Goal: Transaction & Acquisition: Book appointment/travel/reservation

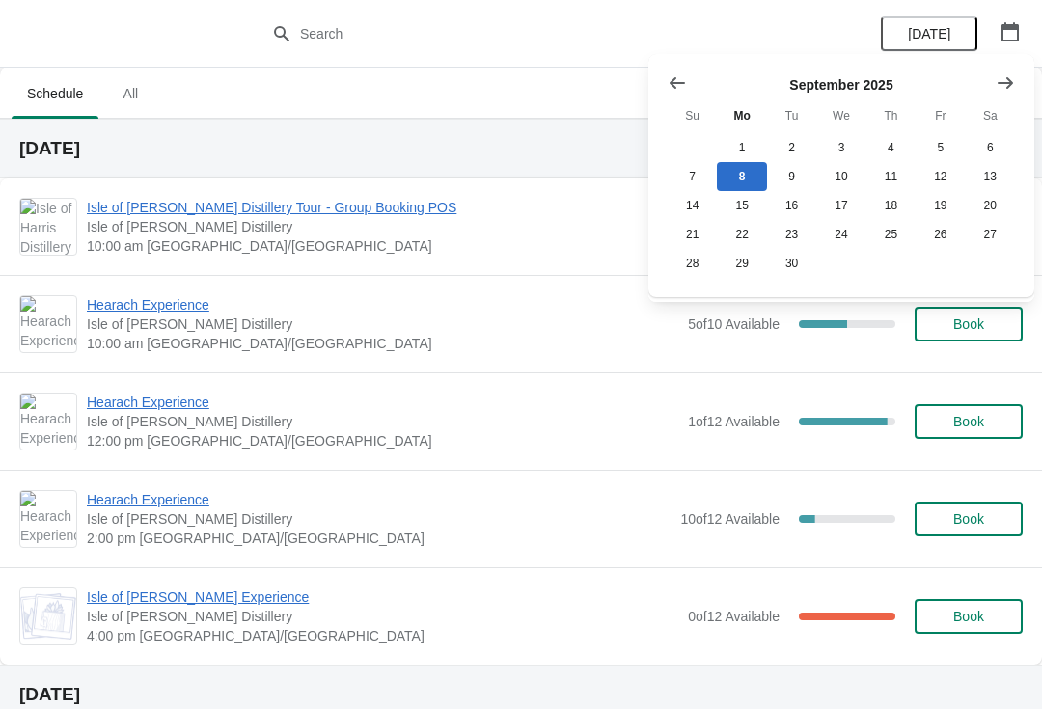
click at [1006, 91] on icon "Show next month, October 2025" at bounding box center [1005, 82] width 19 height 19
click at [898, 155] on button "2" at bounding box center [891, 147] width 49 height 29
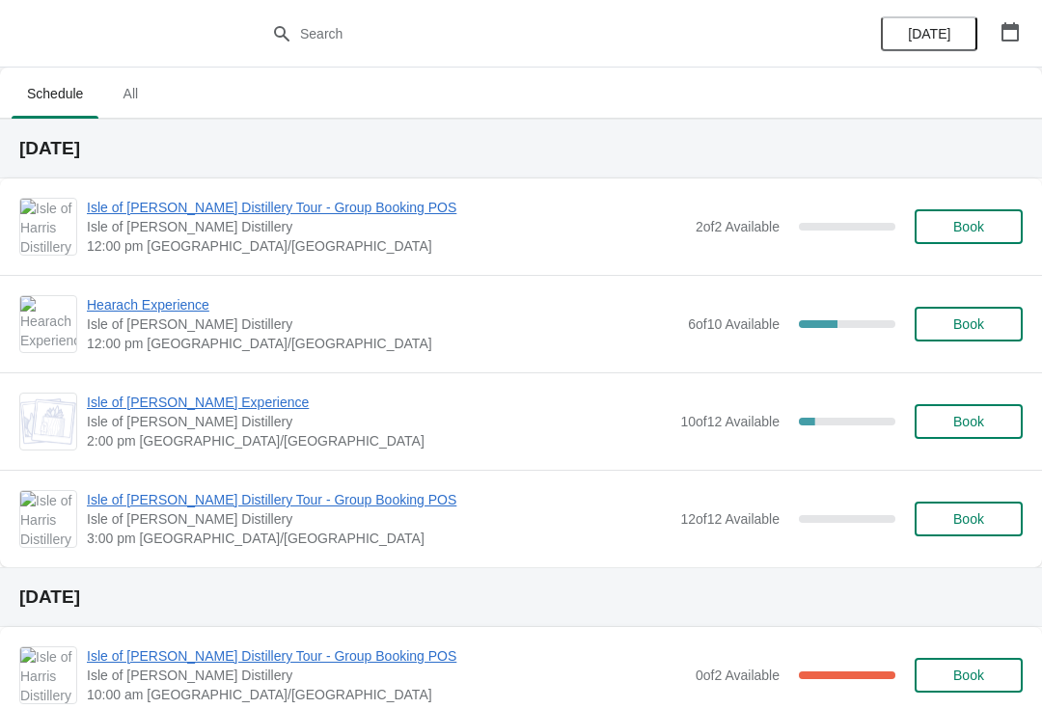
click at [983, 516] on span "Book" at bounding box center [969, 519] width 31 height 15
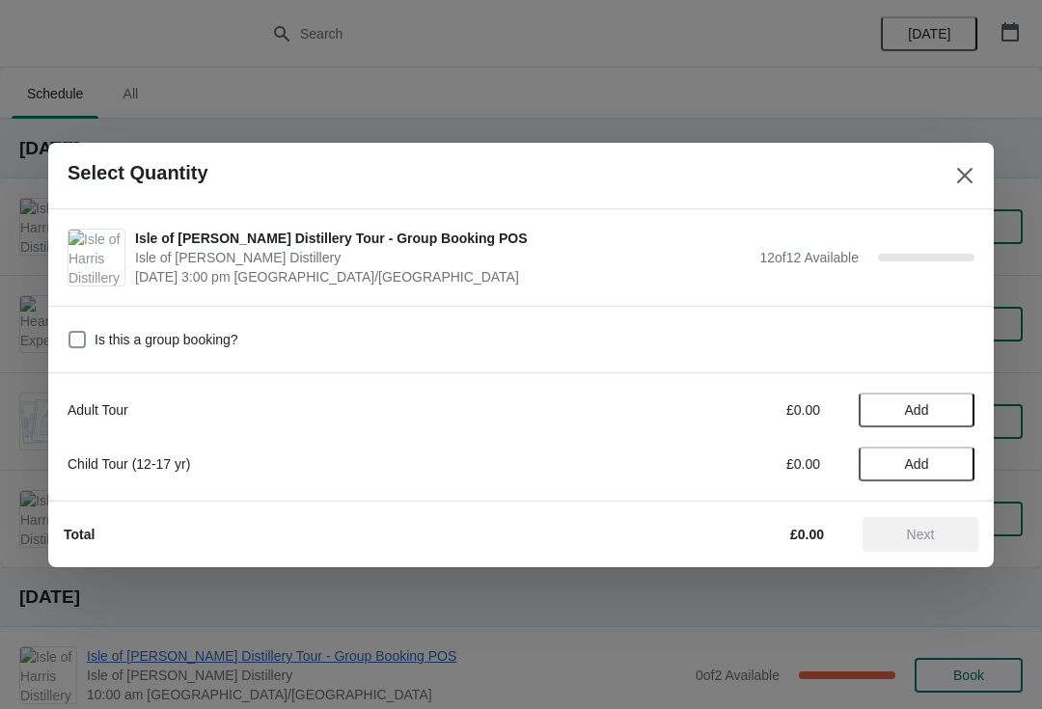
click at [953, 411] on span "Add" at bounding box center [916, 409] width 81 height 15
click at [955, 404] on icon at bounding box center [950, 410] width 20 height 20
click at [943, 415] on icon at bounding box center [950, 410] width 20 height 20
click at [954, 409] on icon at bounding box center [950, 410] width 20 height 20
click at [951, 412] on icon at bounding box center [950, 409] width 7 height 7
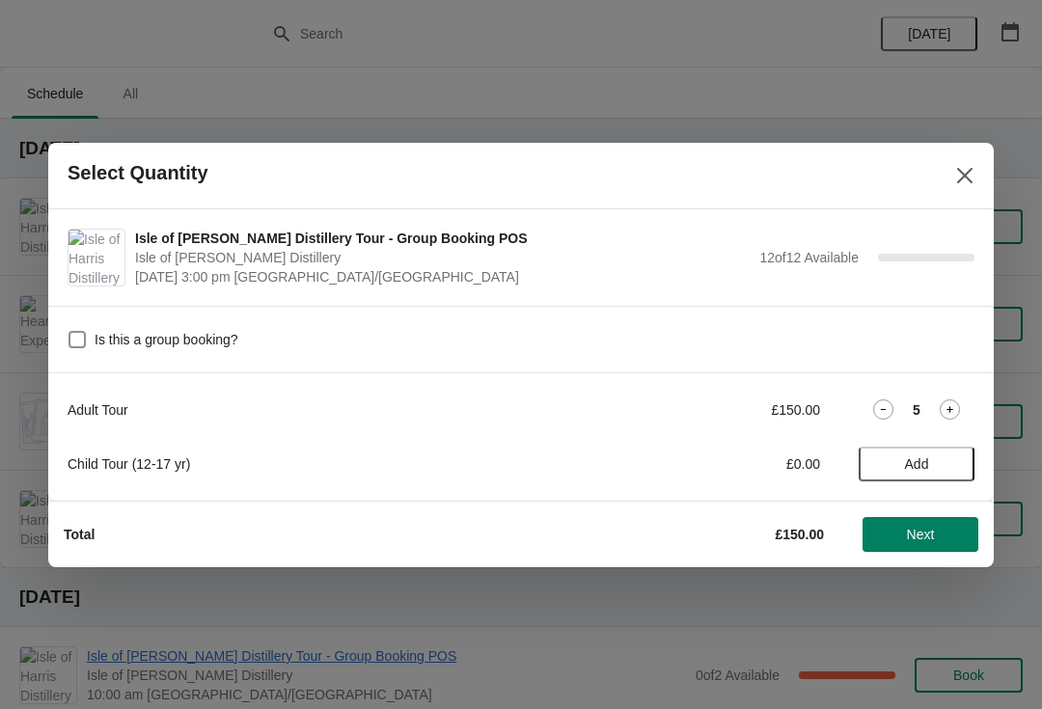
click at [953, 410] on icon at bounding box center [950, 409] width 7 height 7
click at [955, 409] on icon at bounding box center [950, 410] width 20 height 20
click at [955, 411] on icon at bounding box center [950, 410] width 20 height 20
click at [956, 412] on icon at bounding box center [950, 410] width 20 height 20
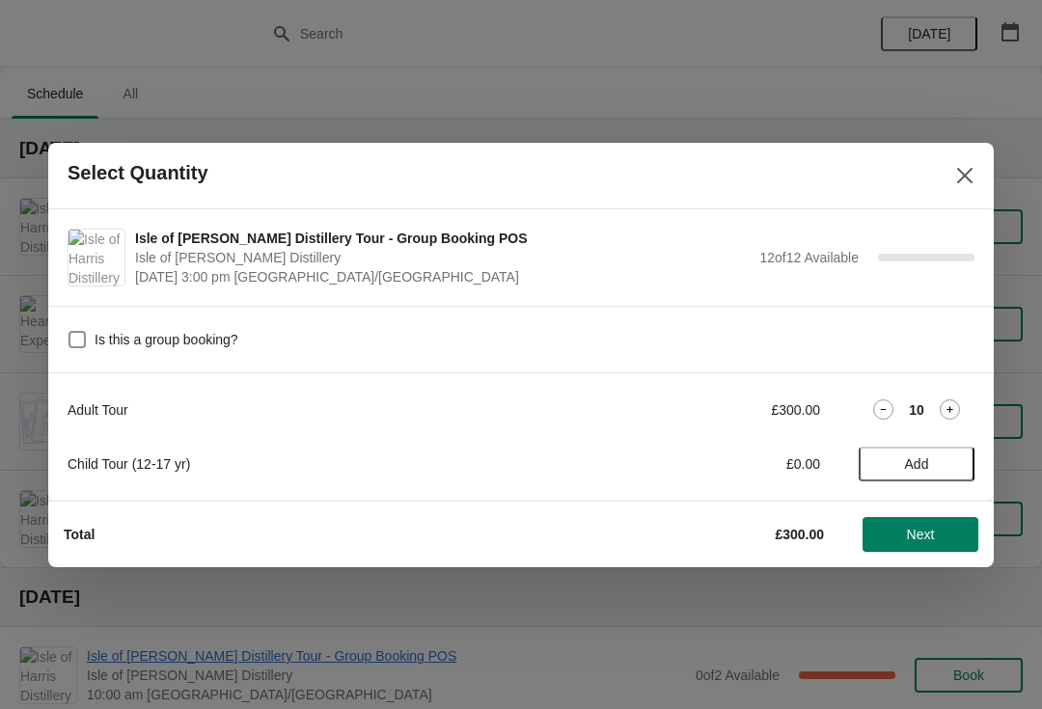
click at [955, 410] on icon at bounding box center [950, 410] width 20 height 20
click at [953, 411] on icon at bounding box center [950, 410] width 20 height 20
click at [940, 534] on span "Next" at bounding box center [920, 534] width 85 height 15
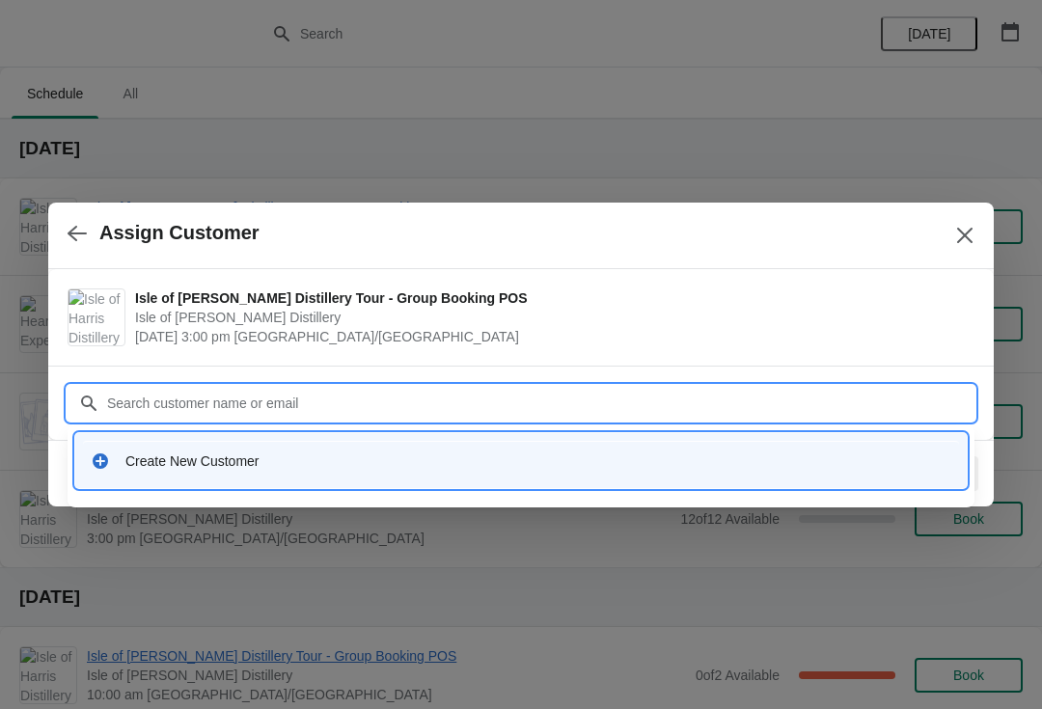
click at [255, 475] on div "Create New Customer" at bounding box center [521, 461] width 876 height 40
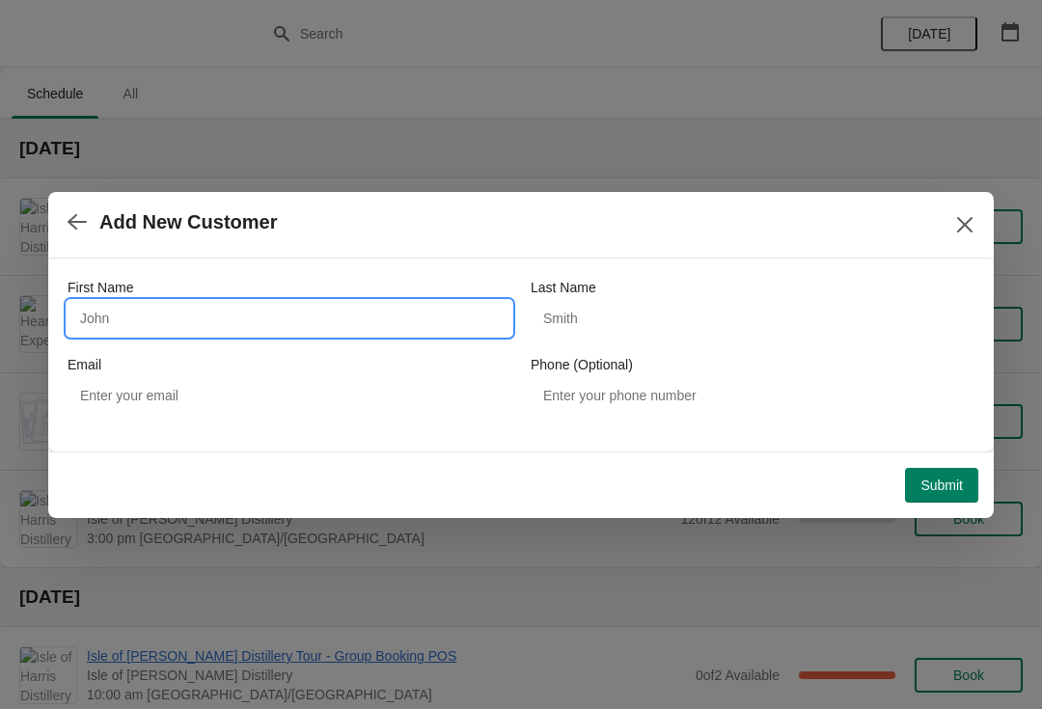
click at [168, 322] on input "First Name" at bounding box center [290, 318] width 444 height 35
type input "Reasort"
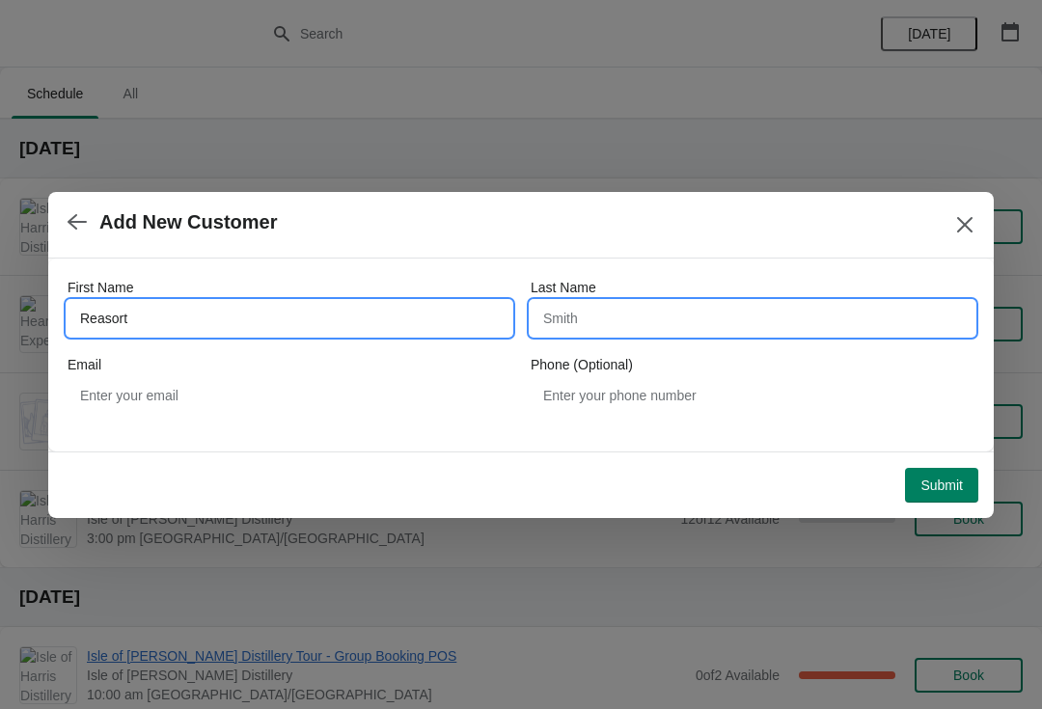
click at [642, 317] on input "Last Name" at bounding box center [753, 318] width 444 height 35
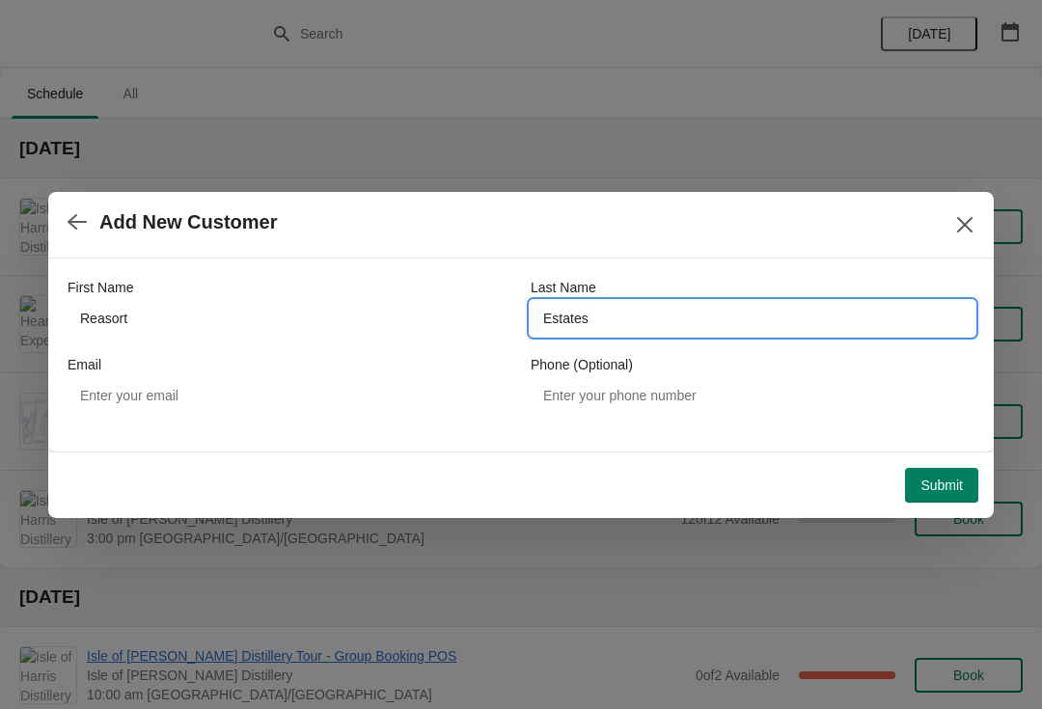
type input "Estates"
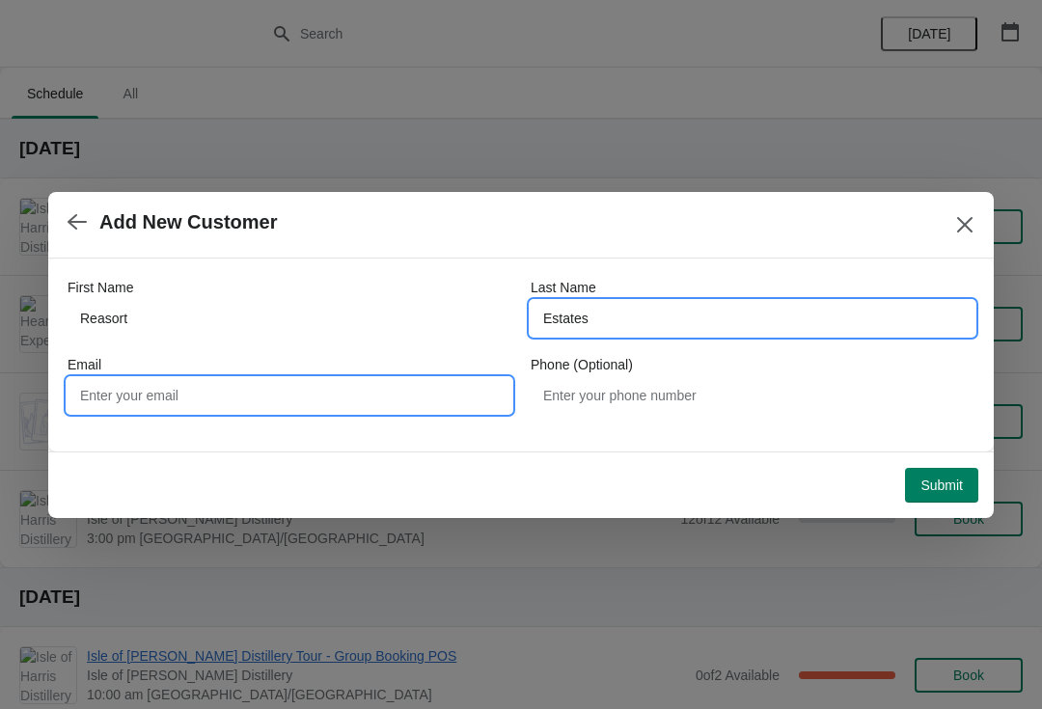
click at [281, 408] on input "Email" at bounding box center [290, 395] width 444 height 35
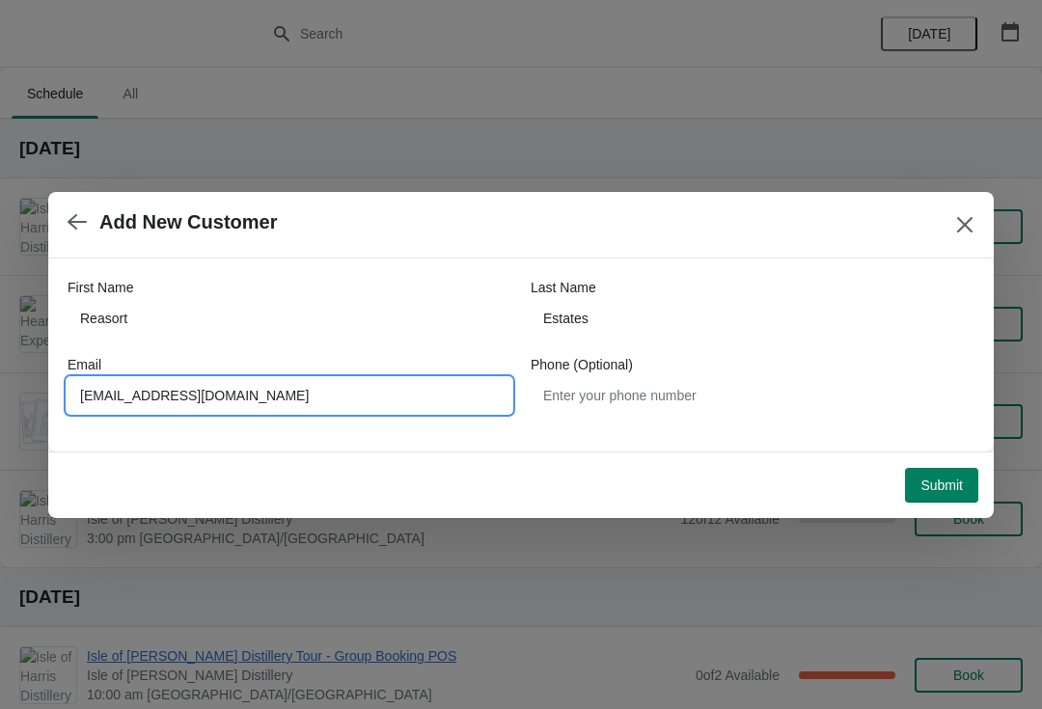
type input "[EMAIL_ADDRESS][DOMAIN_NAME]"
click at [950, 487] on span "Submit" at bounding box center [942, 485] width 42 height 15
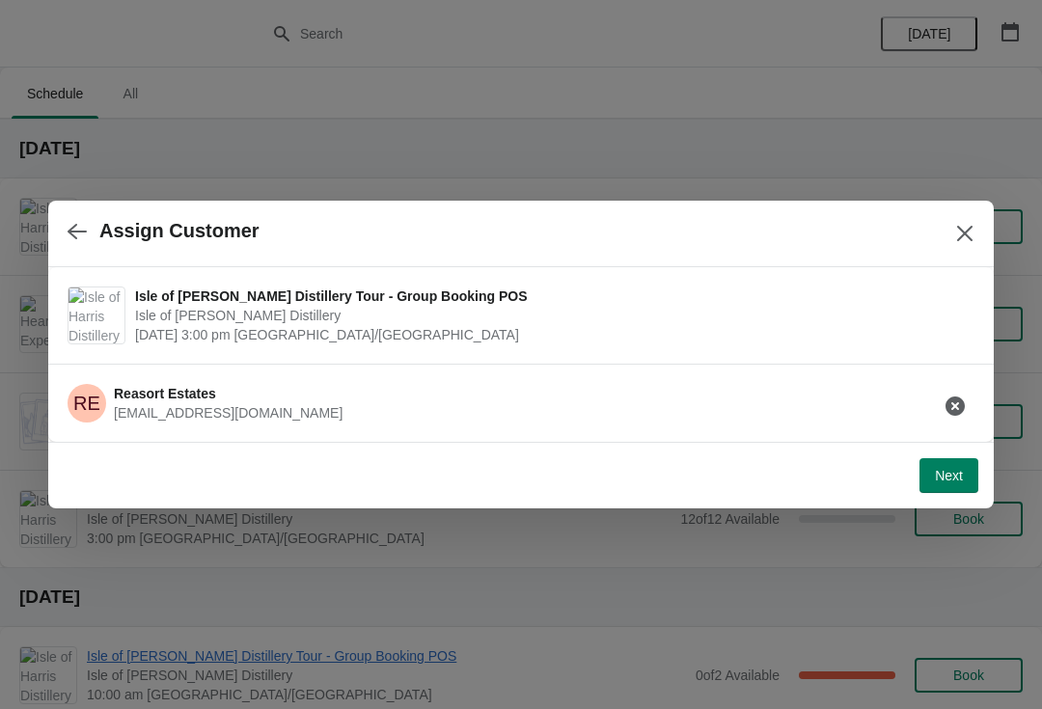
click at [950, 475] on span "Next" at bounding box center [949, 475] width 28 height 15
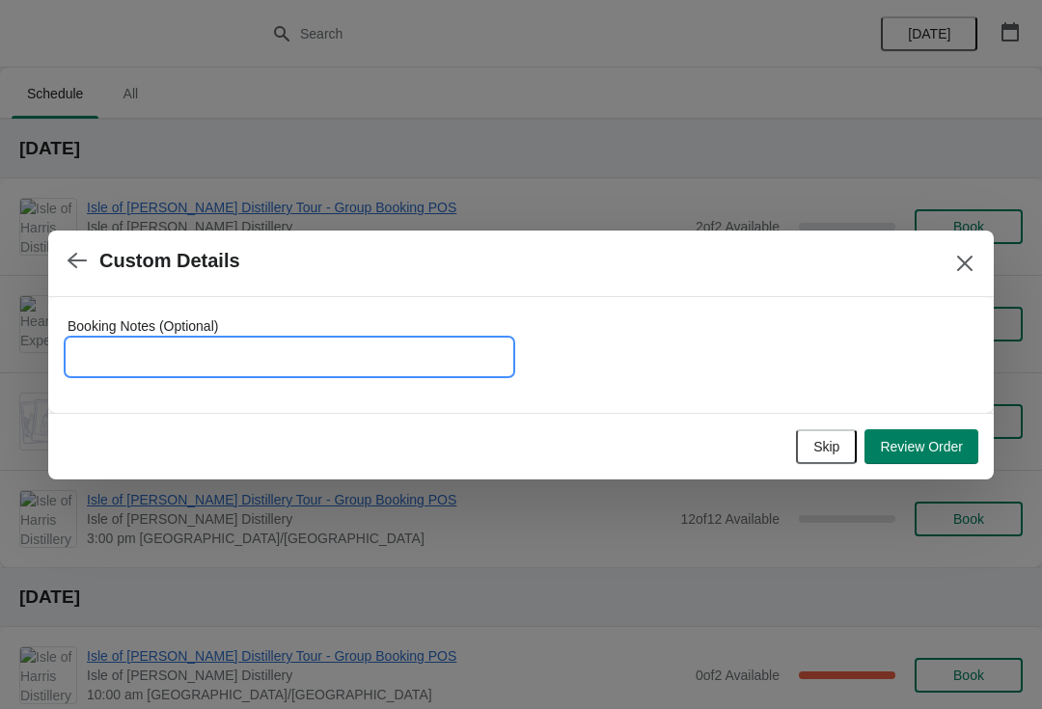
click at [155, 355] on input "Booking Notes (Optional)" at bounding box center [290, 357] width 444 height 35
type input "To be invoiced"
click at [936, 459] on button "Review Order" at bounding box center [922, 446] width 114 height 35
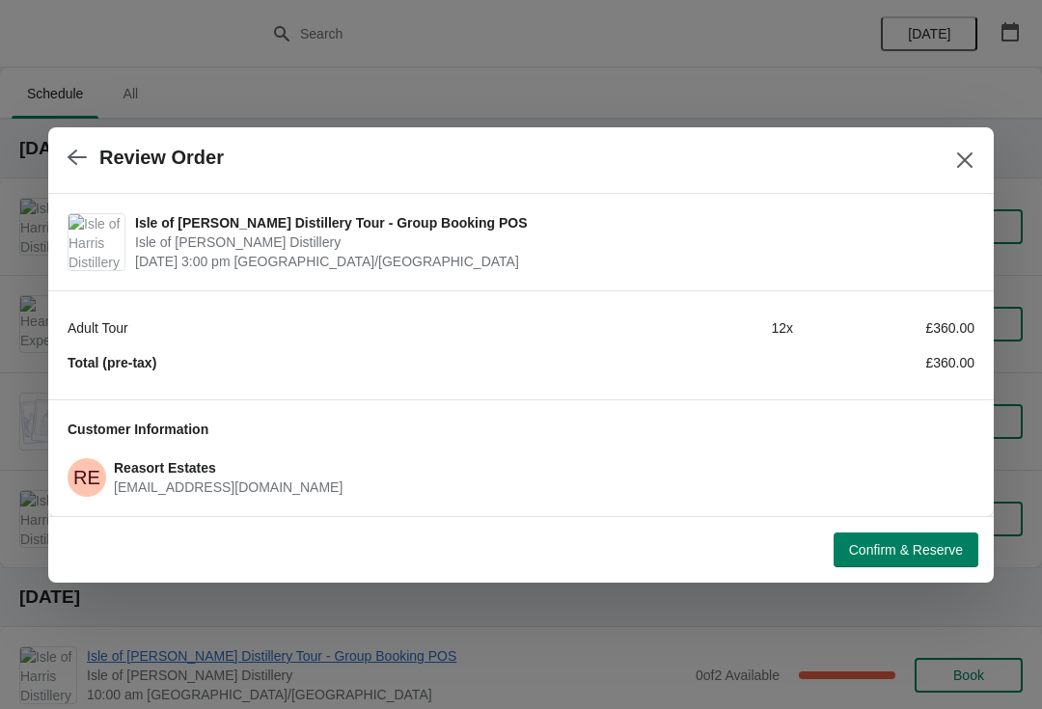
click at [921, 548] on span "Confirm & Reserve" at bounding box center [906, 549] width 114 height 15
click at [194, 703] on div at bounding box center [521, 354] width 1042 height 709
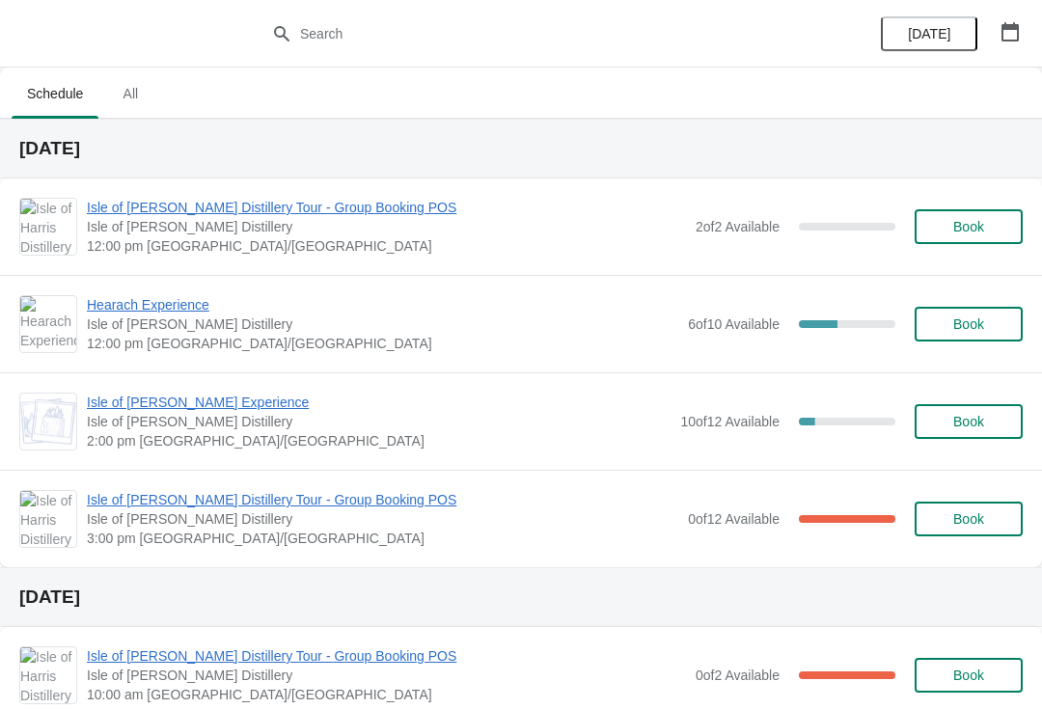
click at [1027, 26] on button "button" at bounding box center [1010, 31] width 35 height 35
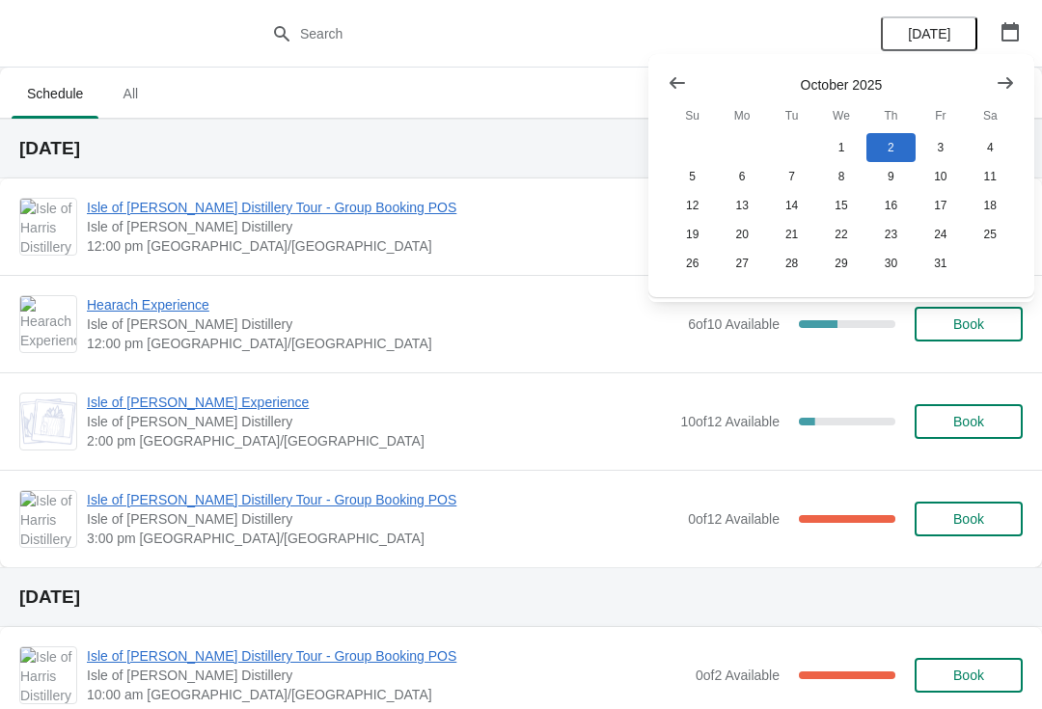
click at [1003, 84] on icon "Show next month, November 2025" at bounding box center [1005, 82] width 19 height 19
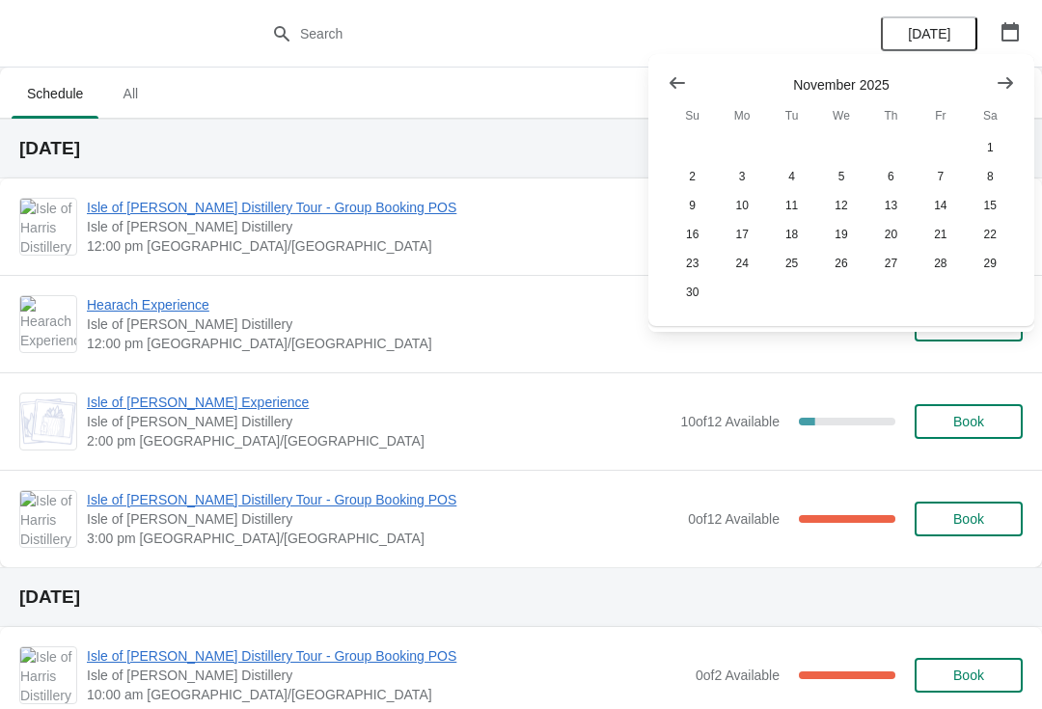
click at [664, 85] on button "Show previous month, October 2025" at bounding box center [677, 83] width 35 height 35
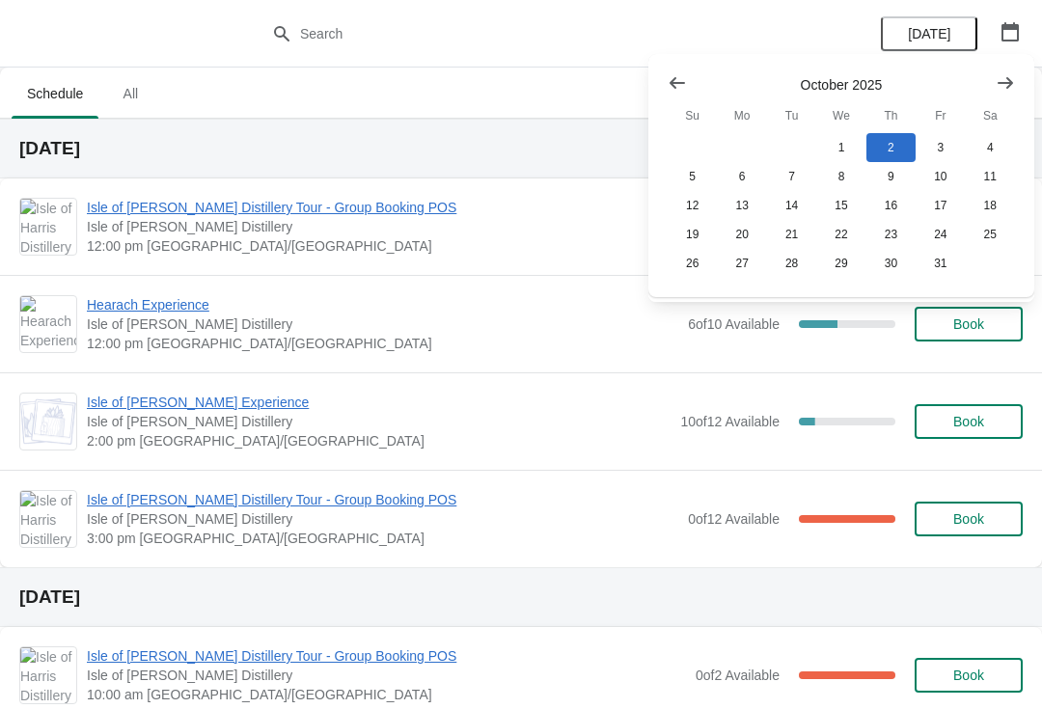
click at [676, 97] on button "Show previous month, September 2025" at bounding box center [677, 83] width 35 height 35
click at [951, 210] on button "19" at bounding box center [940, 205] width 49 height 29
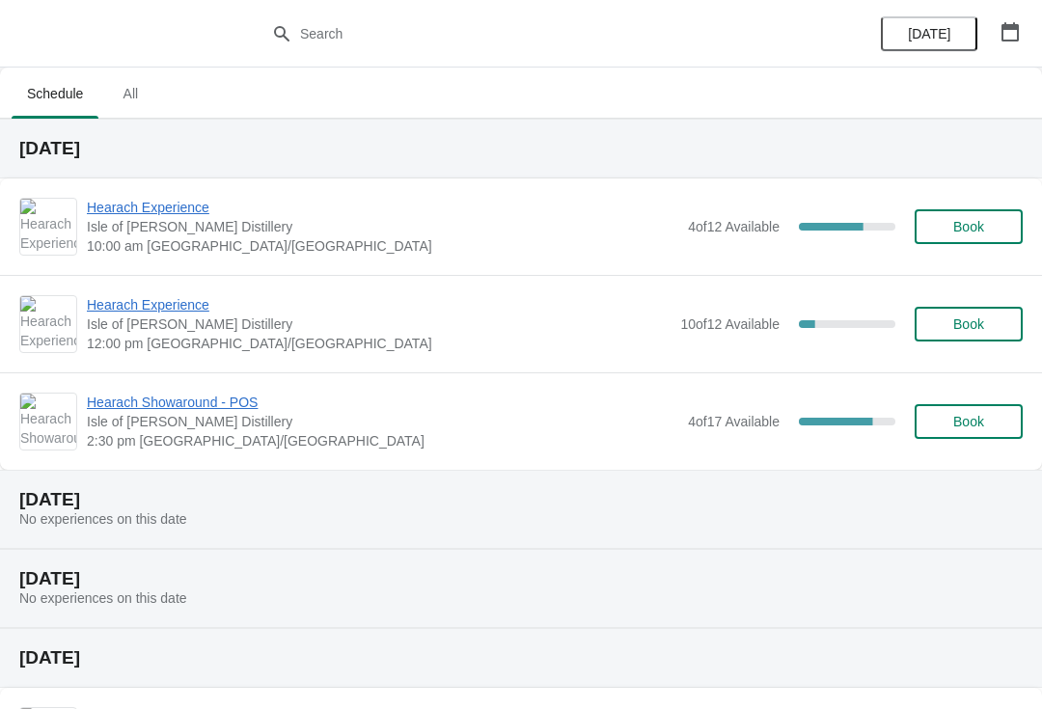
click at [163, 214] on span "Hearach Experience" at bounding box center [383, 207] width 592 height 19
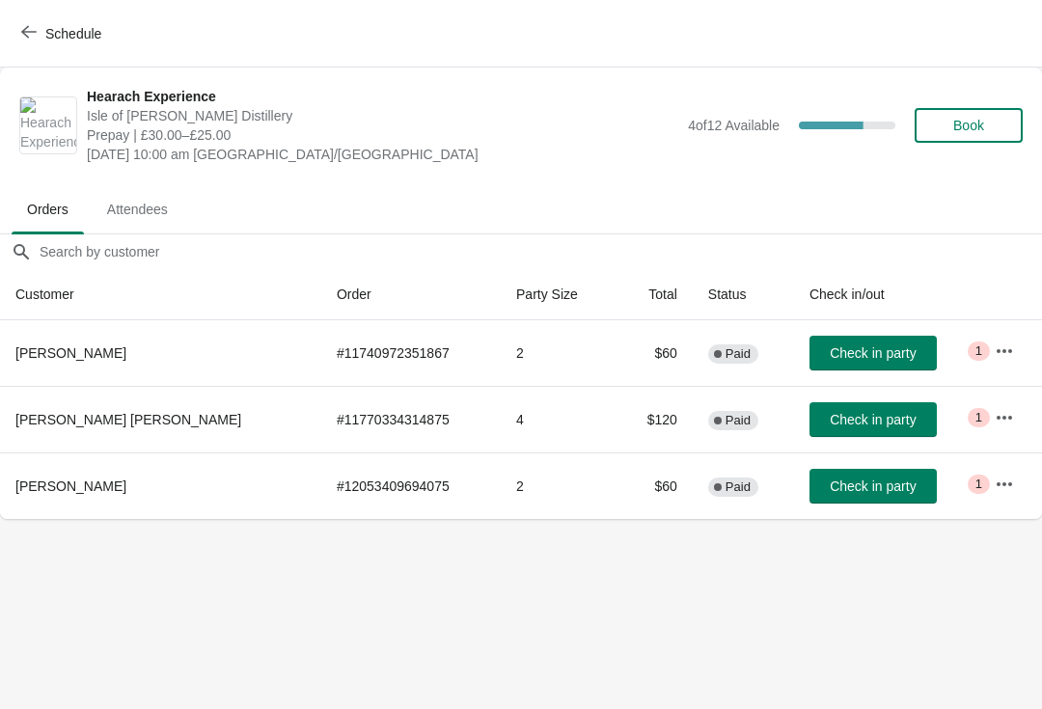
click at [27, 34] on icon "button" at bounding box center [28, 31] width 15 height 15
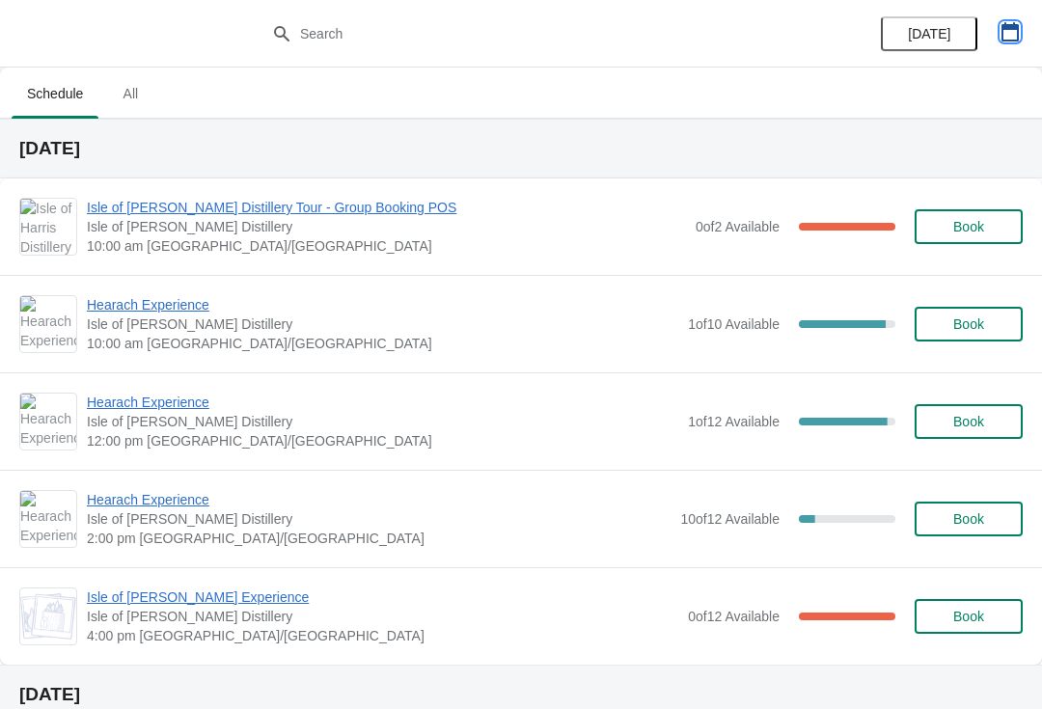
click at [1010, 27] on icon "button" at bounding box center [1010, 31] width 17 height 19
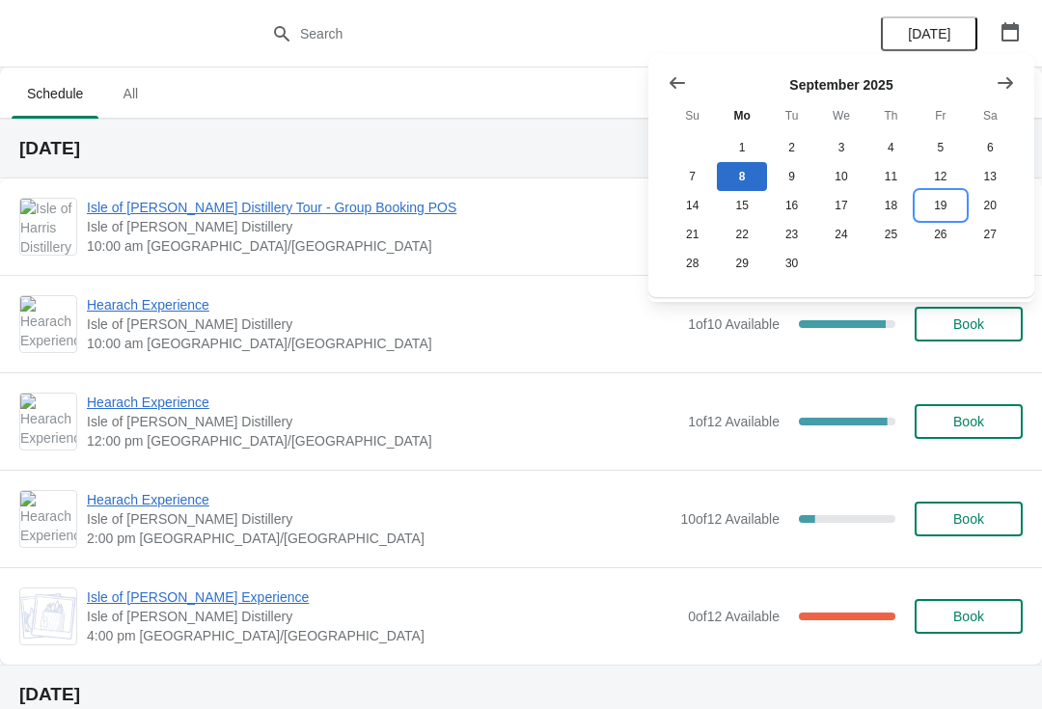
click at [941, 210] on button "19" at bounding box center [940, 205] width 49 height 29
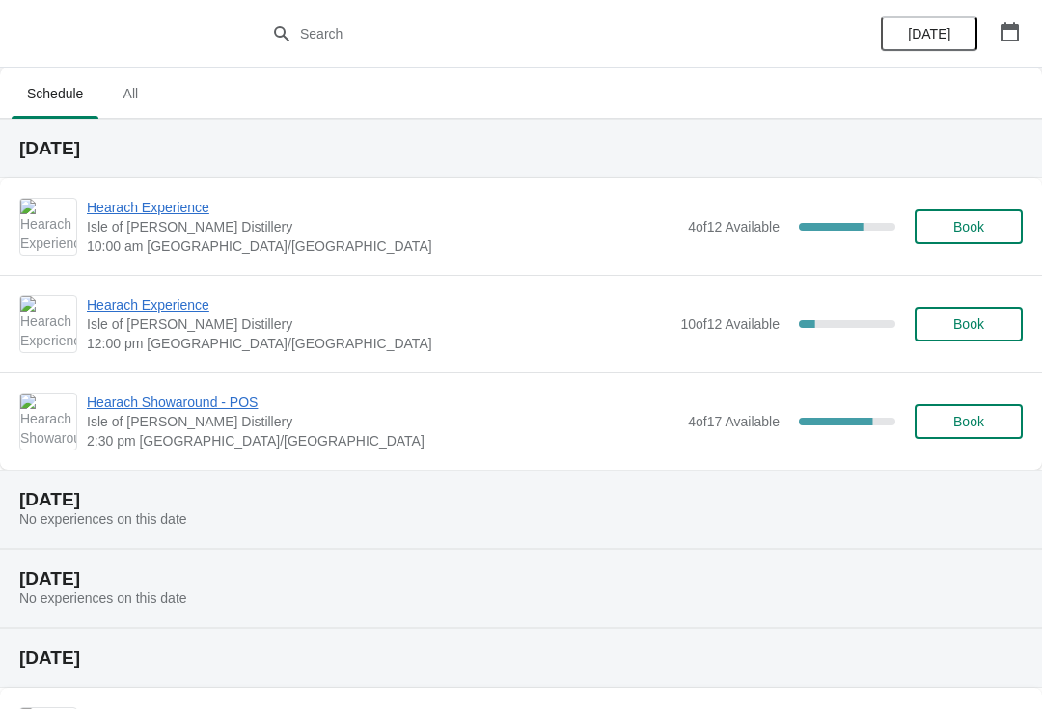
click at [166, 306] on span "Hearach Experience" at bounding box center [379, 304] width 584 height 19
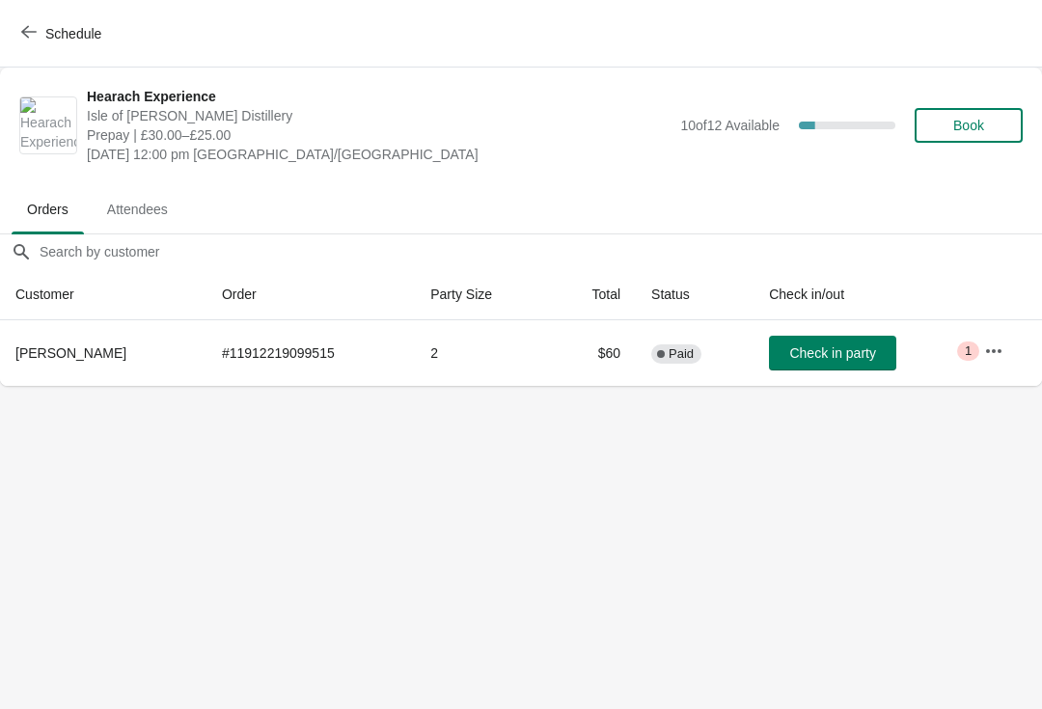
click at [997, 349] on icon "button" at bounding box center [993, 351] width 19 height 19
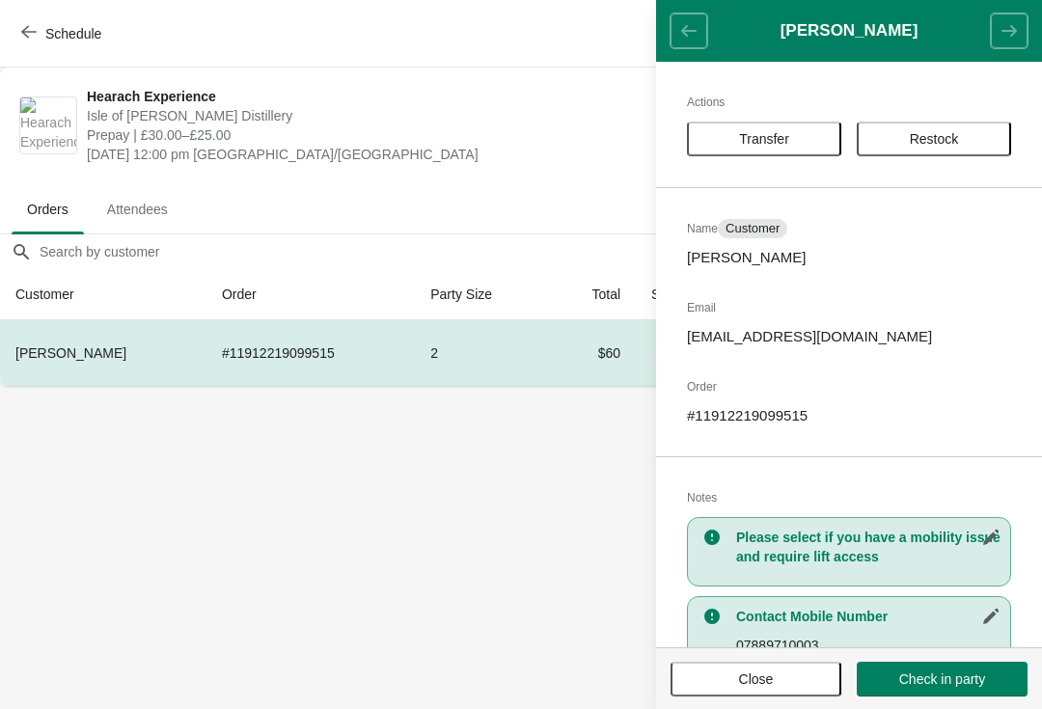
click at [781, 143] on span "Transfer" at bounding box center [764, 138] width 50 height 15
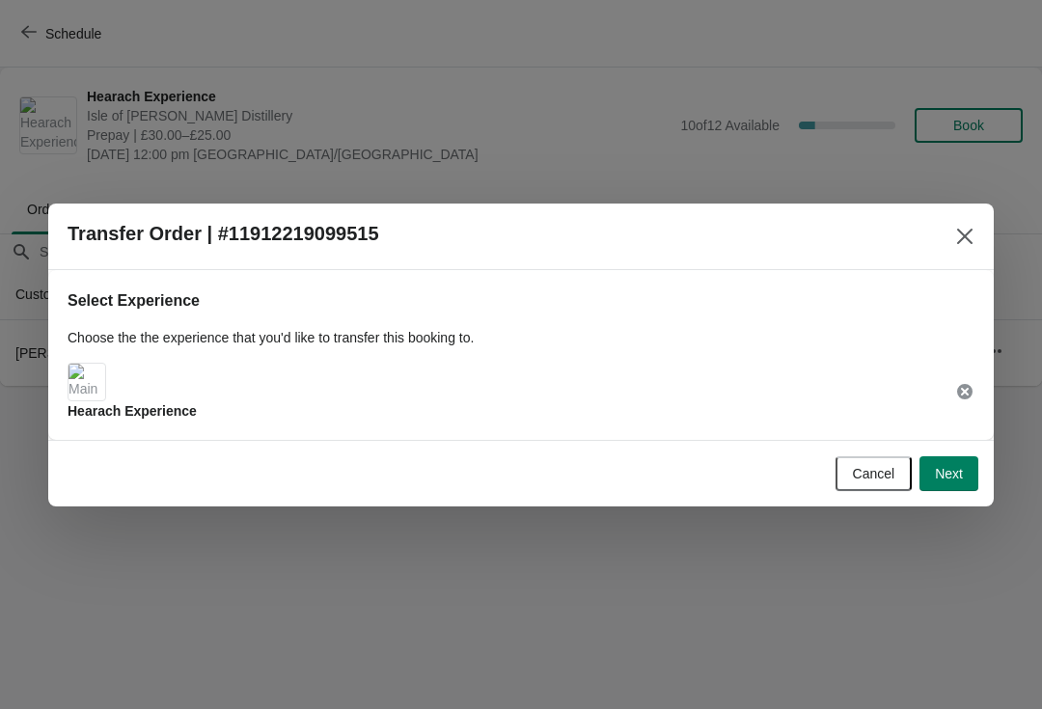
click at [98, 385] on img at bounding box center [87, 382] width 37 height 37
click at [954, 469] on span "Next" at bounding box center [949, 473] width 28 height 15
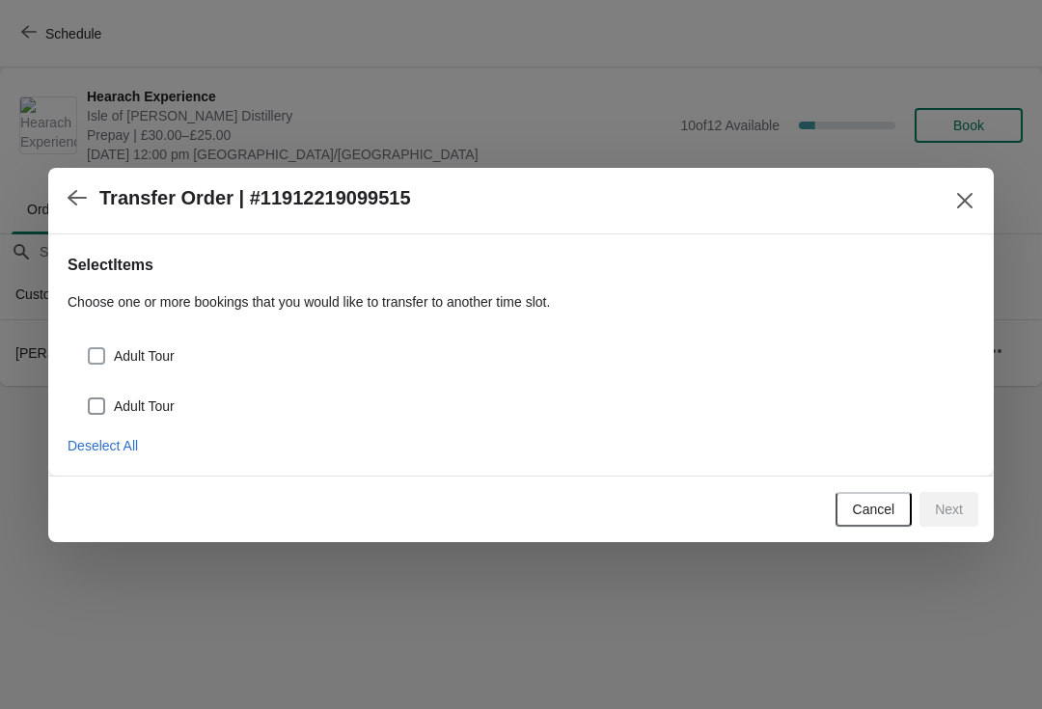
click at [92, 357] on span at bounding box center [96, 355] width 17 height 17
click at [89, 348] on input "Adult Tour" at bounding box center [88, 347] width 1 height 1
checkbox input "true"
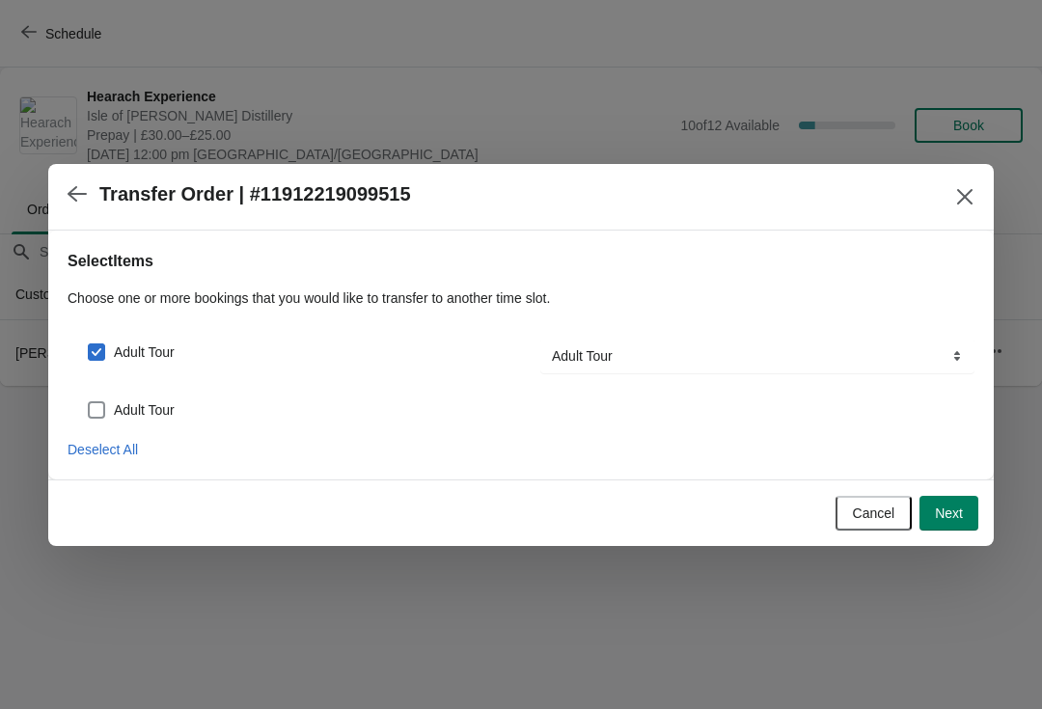
click at [97, 407] on span at bounding box center [96, 409] width 17 height 17
click at [89, 402] on input "Adult Tour" at bounding box center [88, 401] width 1 height 1
checkbox input "true"
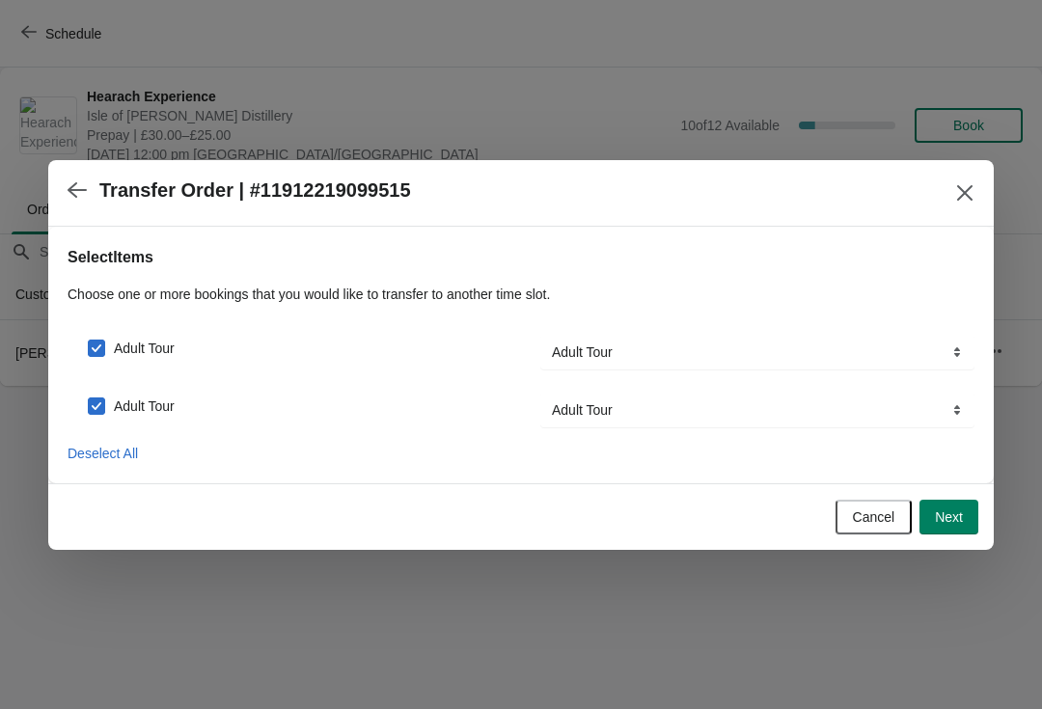
click at [964, 530] on button "Next" at bounding box center [949, 517] width 59 height 35
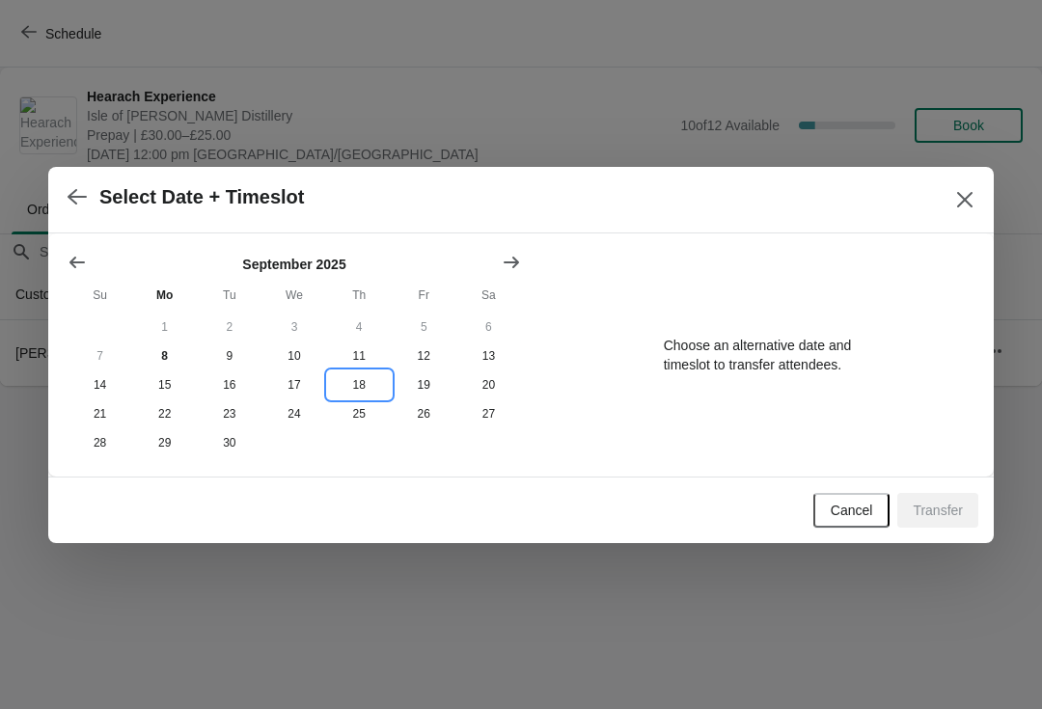
click at [361, 385] on button "18" at bounding box center [359, 385] width 65 height 29
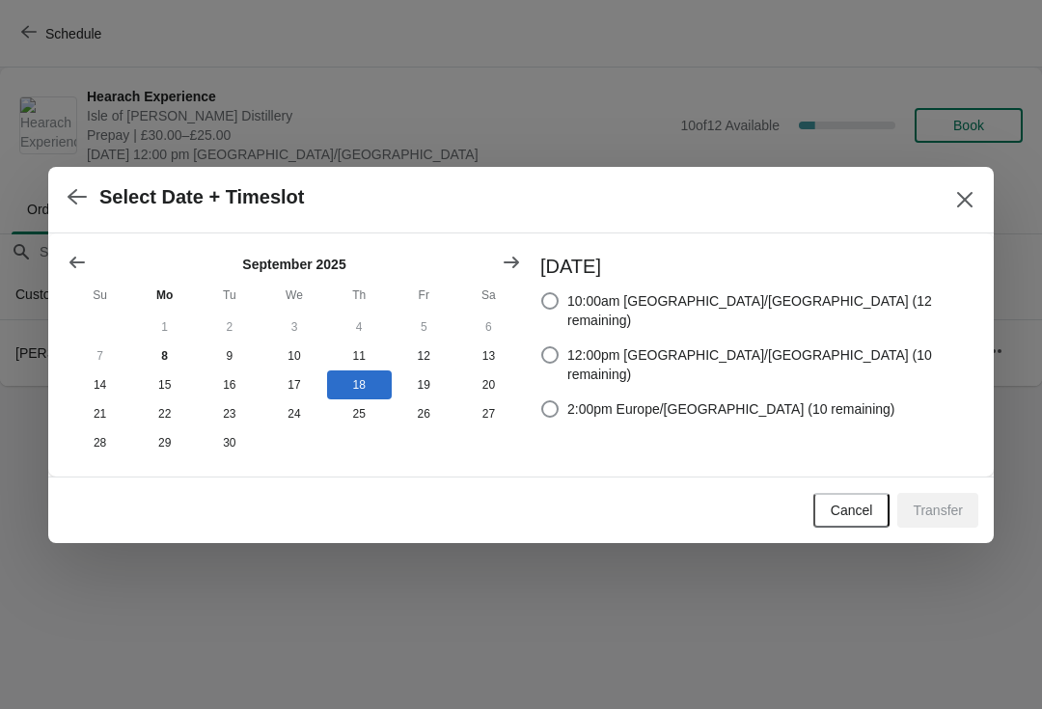
click at [559, 346] on span at bounding box center [549, 354] width 17 height 17
click at [542, 346] on input "12:00pm [GEOGRAPHIC_DATA]/[GEOGRAPHIC_DATA] (10 remaining)" at bounding box center [541, 346] width 1 height 1
radio input "true"
click at [948, 522] on button "Transfer" at bounding box center [938, 510] width 81 height 35
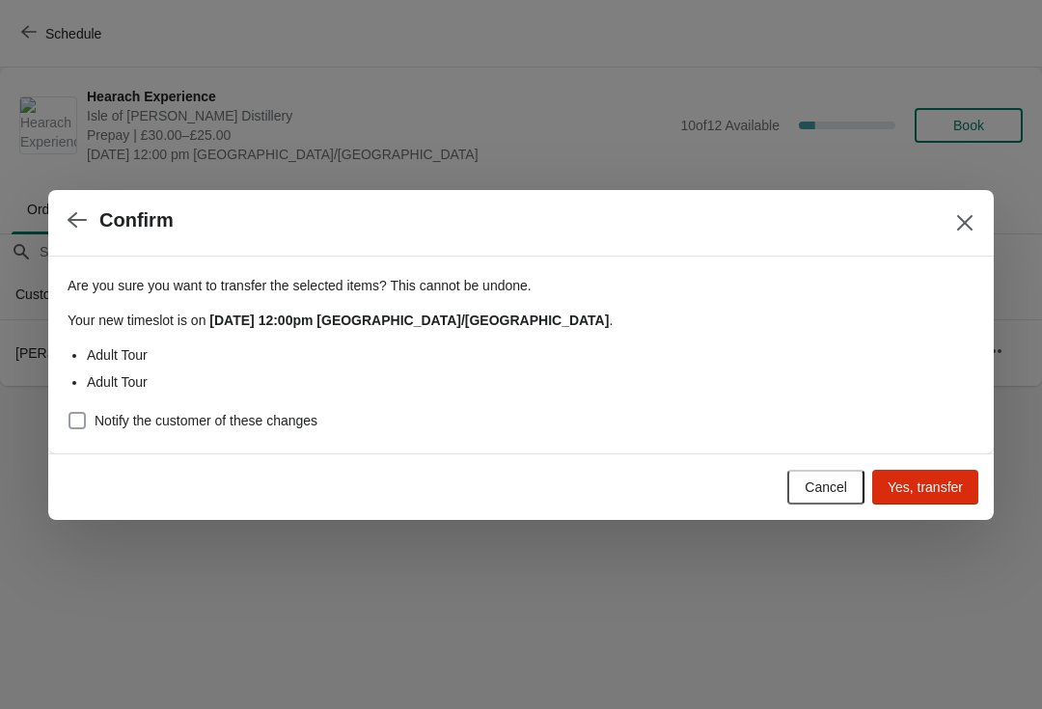
click at [81, 424] on span at bounding box center [77, 420] width 17 height 17
click at [69, 413] on input "Notify the customer of these changes" at bounding box center [69, 412] width 1 height 1
checkbox input "true"
click at [952, 484] on span "Yes, transfer" at bounding box center [925, 487] width 75 height 15
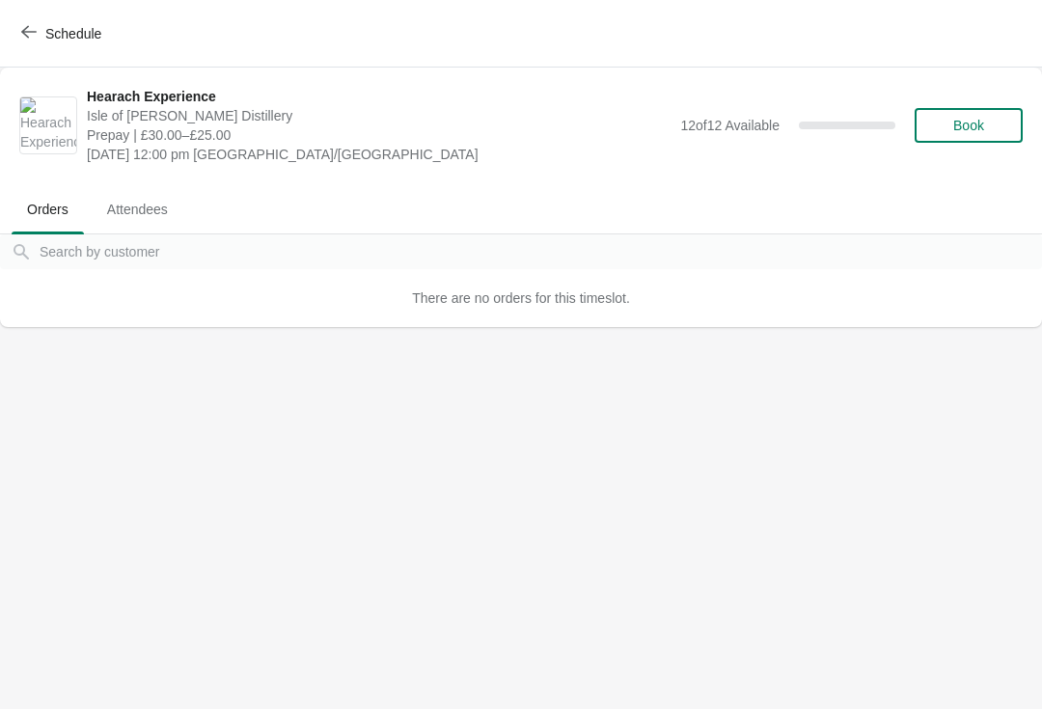
click at [76, 347] on body "Schedule Hearach Experience [GEOGRAPHIC_DATA][PERSON_NAME] Prepay | £30.00–£25.…" at bounding box center [521, 354] width 1042 height 709
click at [29, 34] on icon "button" at bounding box center [28, 31] width 15 height 15
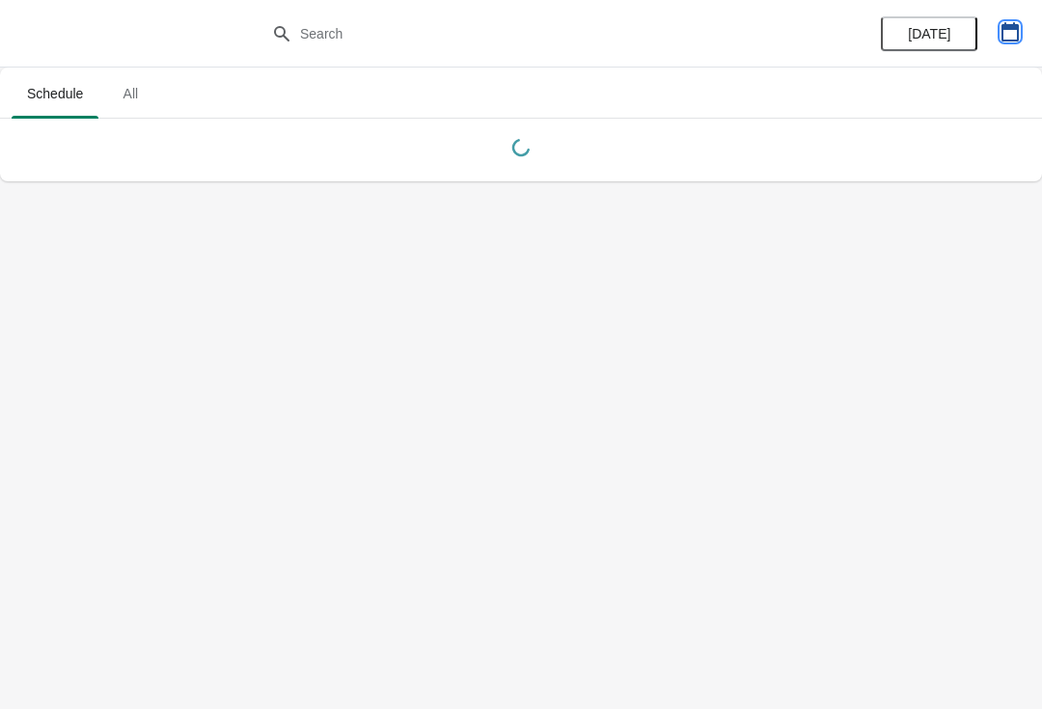
click at [1013, 36] on icon "button" at bounding box center [1010, 31] width 19 height 19
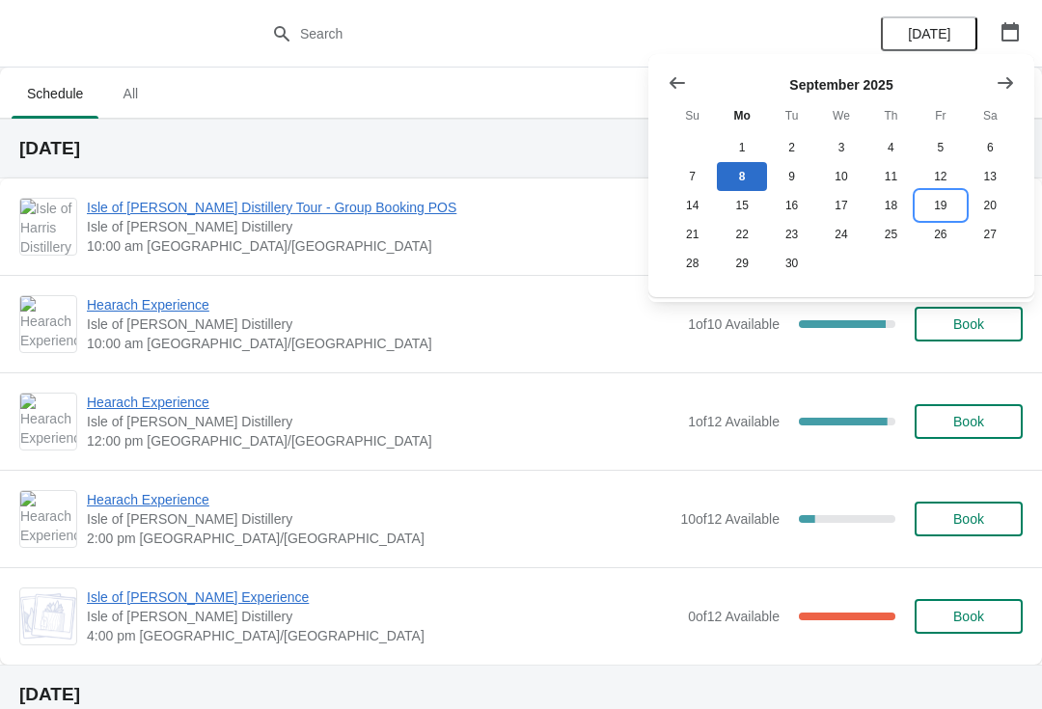
click at [953, 217] on button "19" at bounding box center [940, 205] width 49 height 29
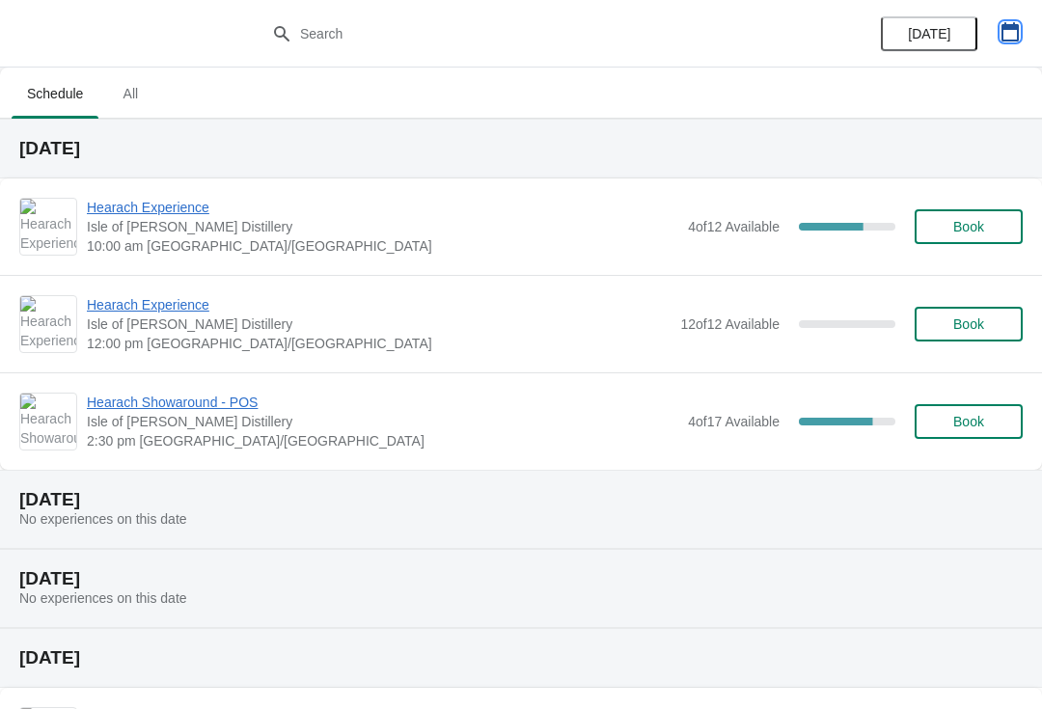
click at [1010, 30] on icon "button" at bounding box center [1010, 31] width 19 height 19
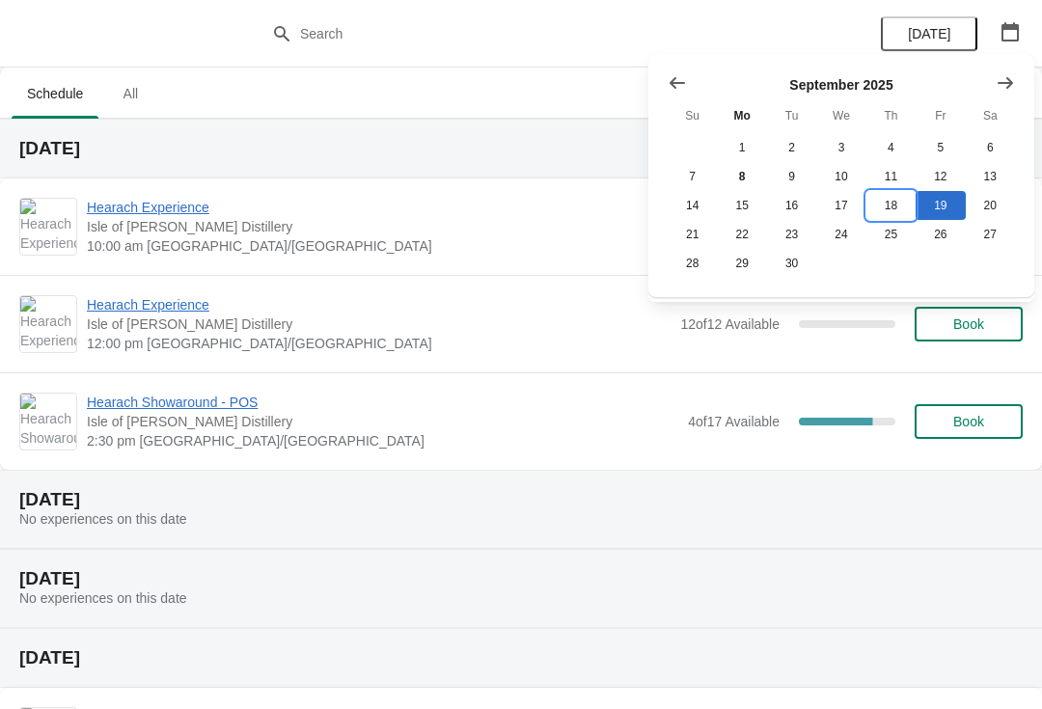
click at [888, 207] on button "18" at bounding box center [891, 205] width 49 height 29
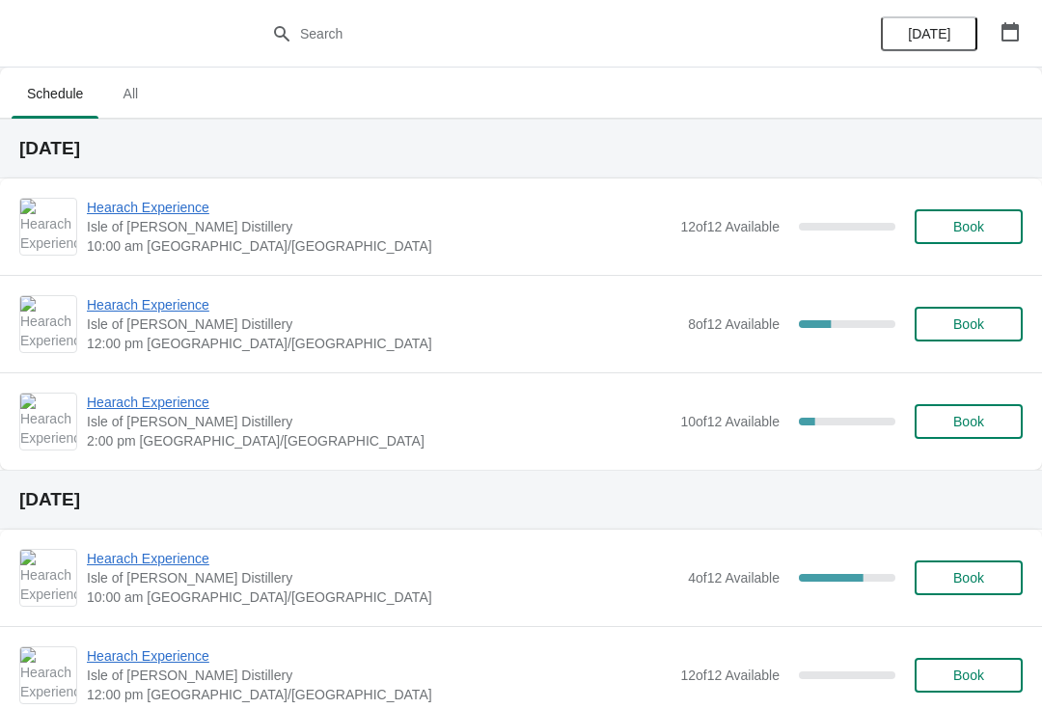
click at [981, 329] on span "Book" at bounding box center [969, 324] width 31 height 15
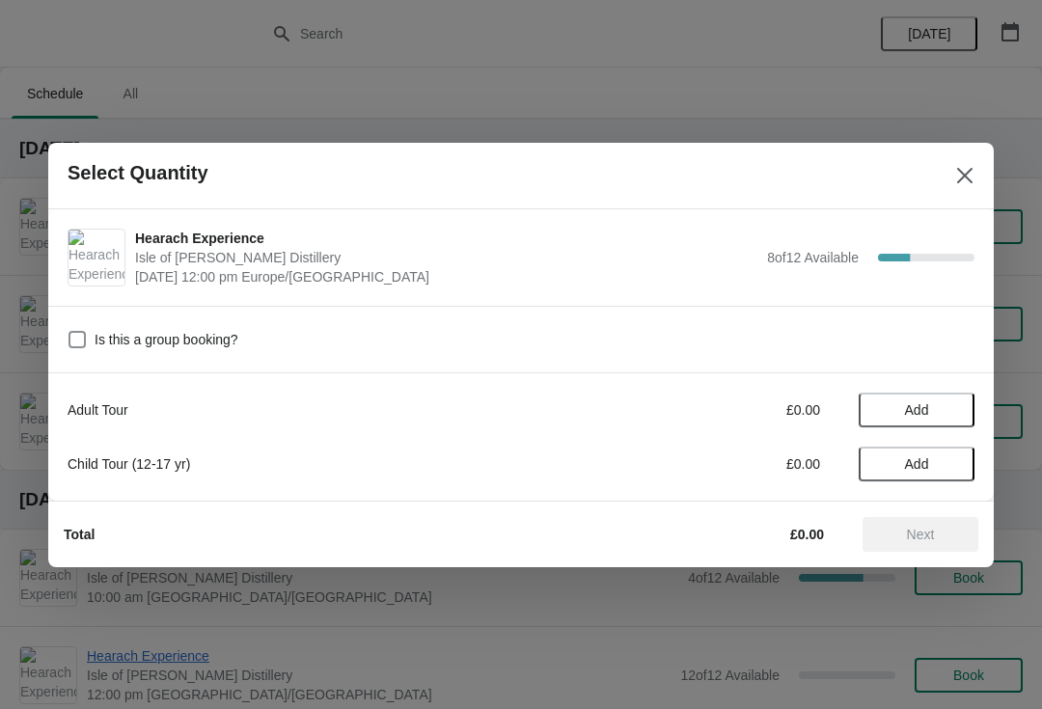
click at [975, 181] on button "Close" at bounding box center [965, 175] width 35 height 35
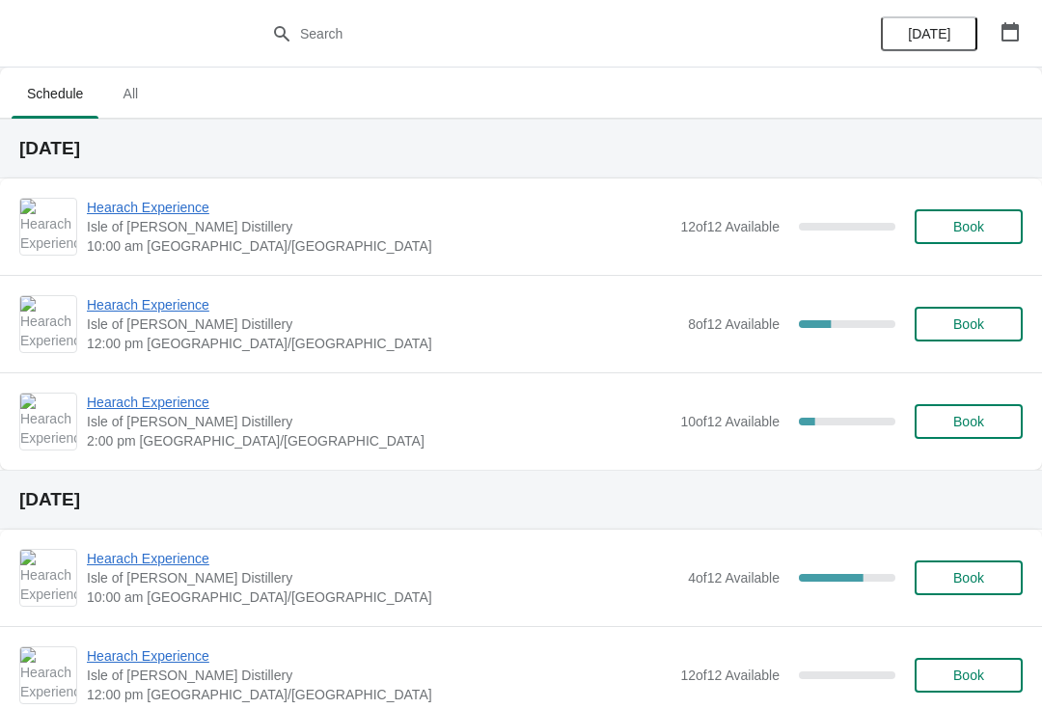
click at [145, 305] on span "Hearach Experience" at bounding box center [383, 304] width 592 height 19
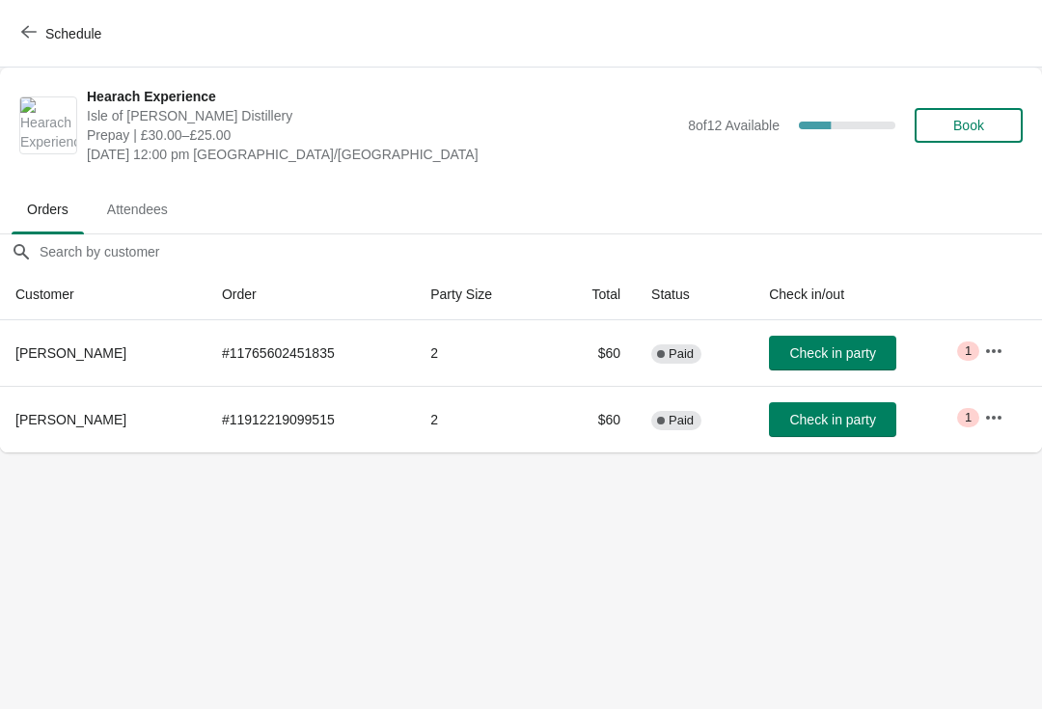
click at [997, 421] on icon "button" at bounding box center [993, 417] width 19 height 19
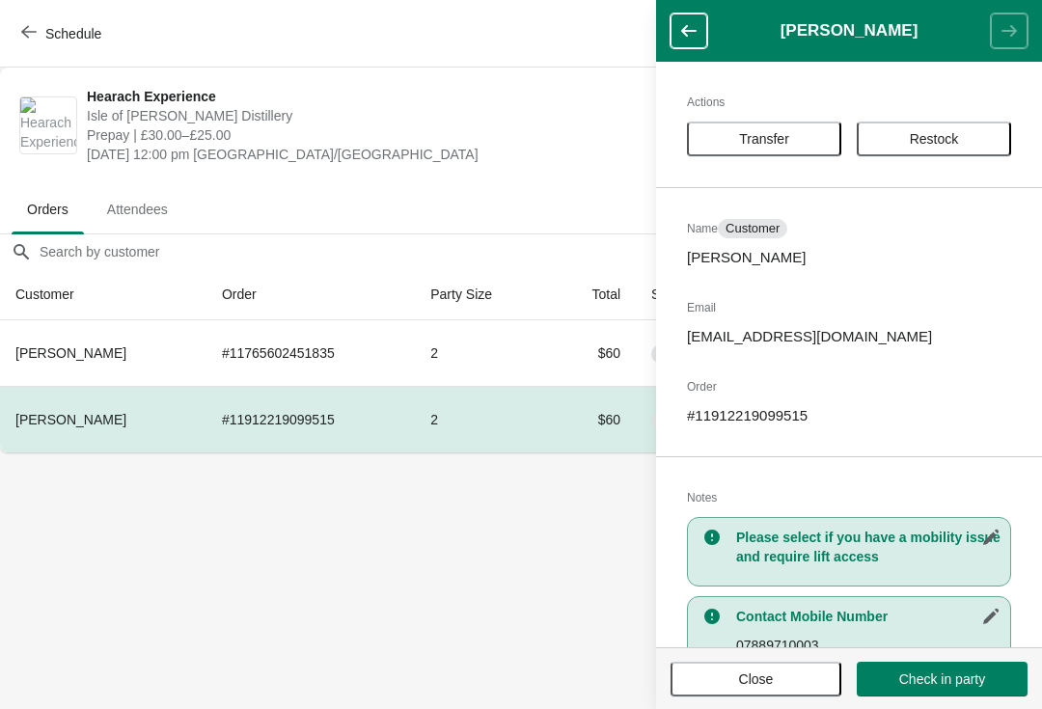
click at [776, 146] on span "Transfer" at bounding box center [764, 138] width 50 height 15
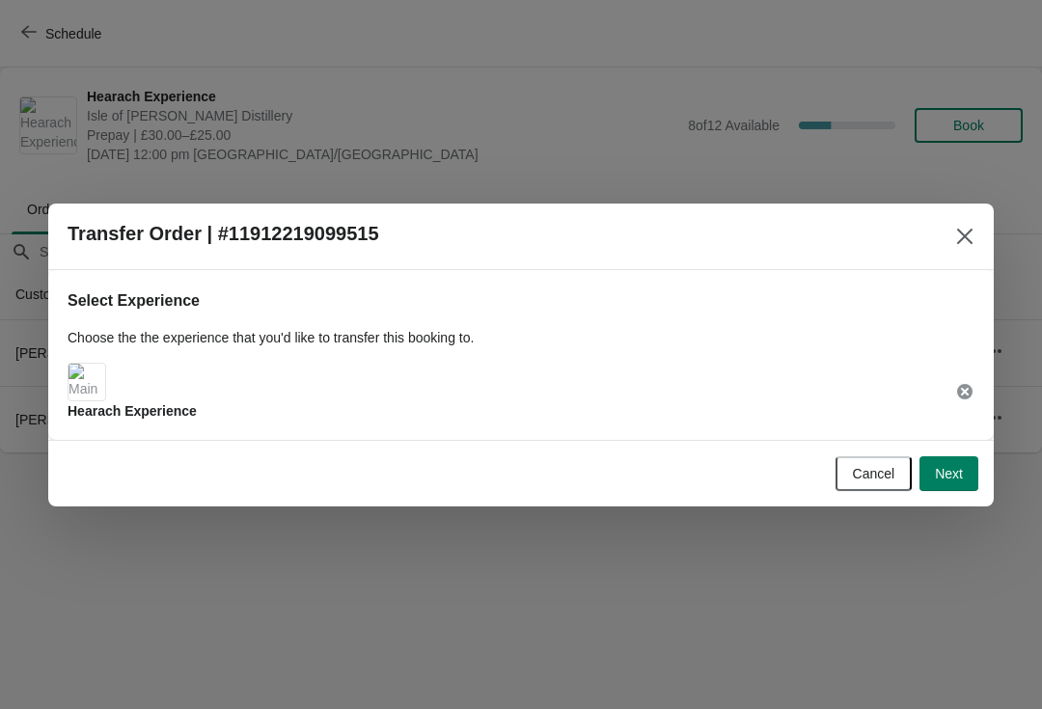
click at [937, 475] on span "Next" at bounding box center [949, 473] width 28 height 15
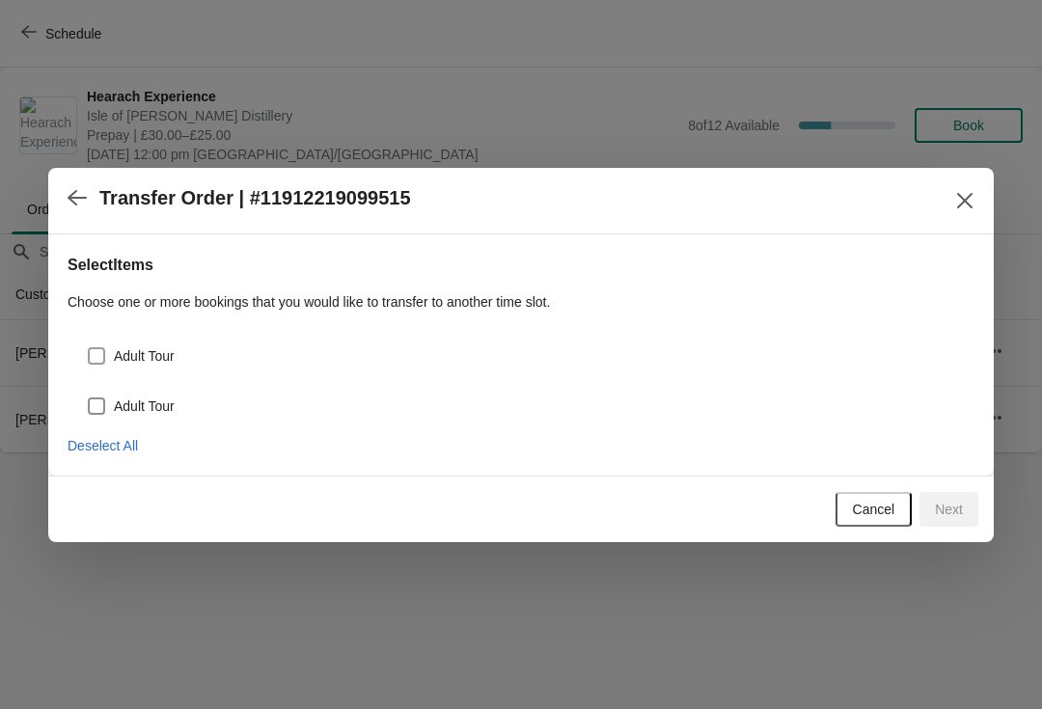
click at [98, 357] on span at bounding box center [96, 355] width 17 height 17
click at [89, 348] on input "Adult Tour" at bounding box center [88, 347] width 1 height 1
checkbox input "true"
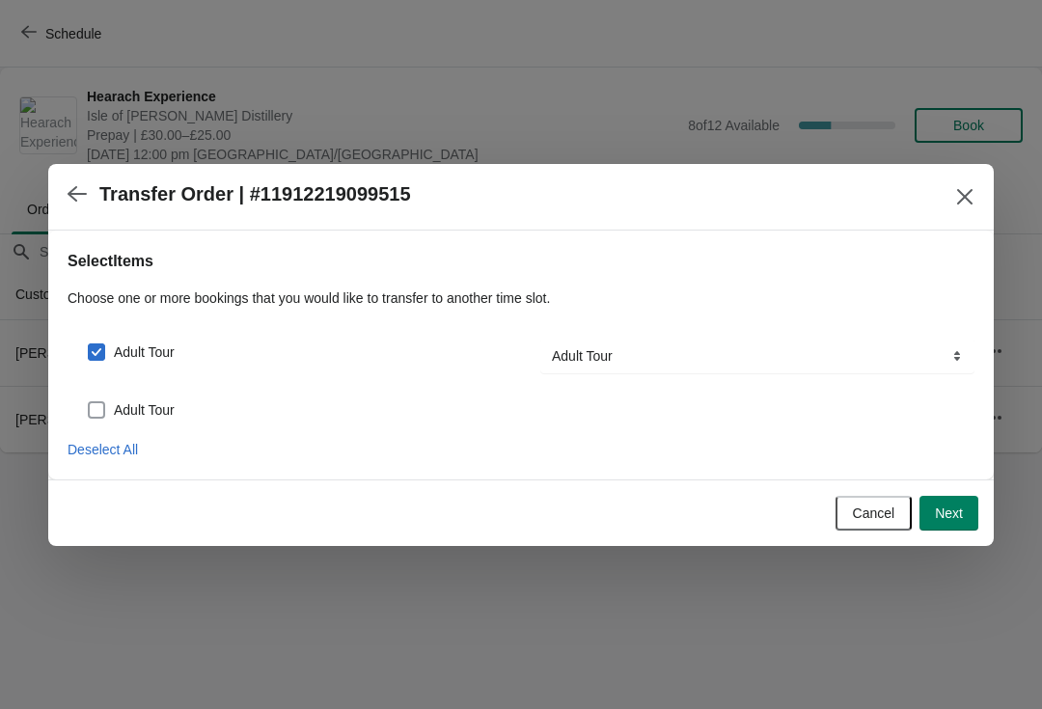
click at [98, 409] on span at bounding box center [96, 409] width 17 height 17
click at [89, 402] on input "Adult Tour" at bounding box center [88, 401] width 1 height 1
checkbox input "true"
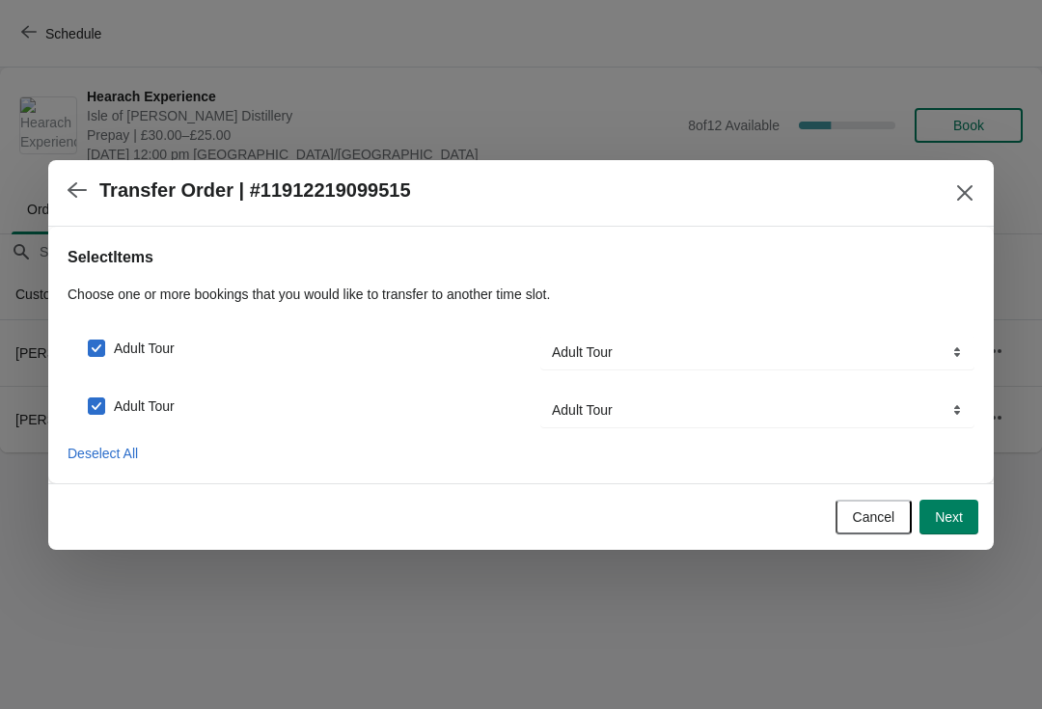
click at [965, 516] on button "Next" at bounding box center [949, 517] width 59 height 35
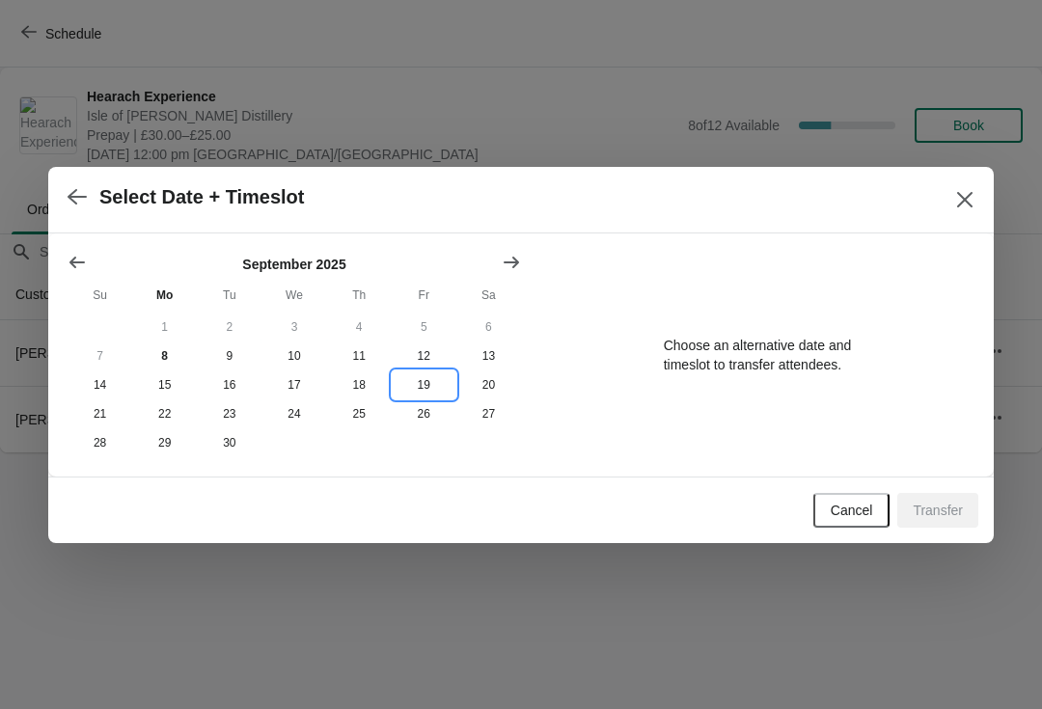
click at [424, 388] on button "19" at bounding box center [424, 385] width 65 height 29
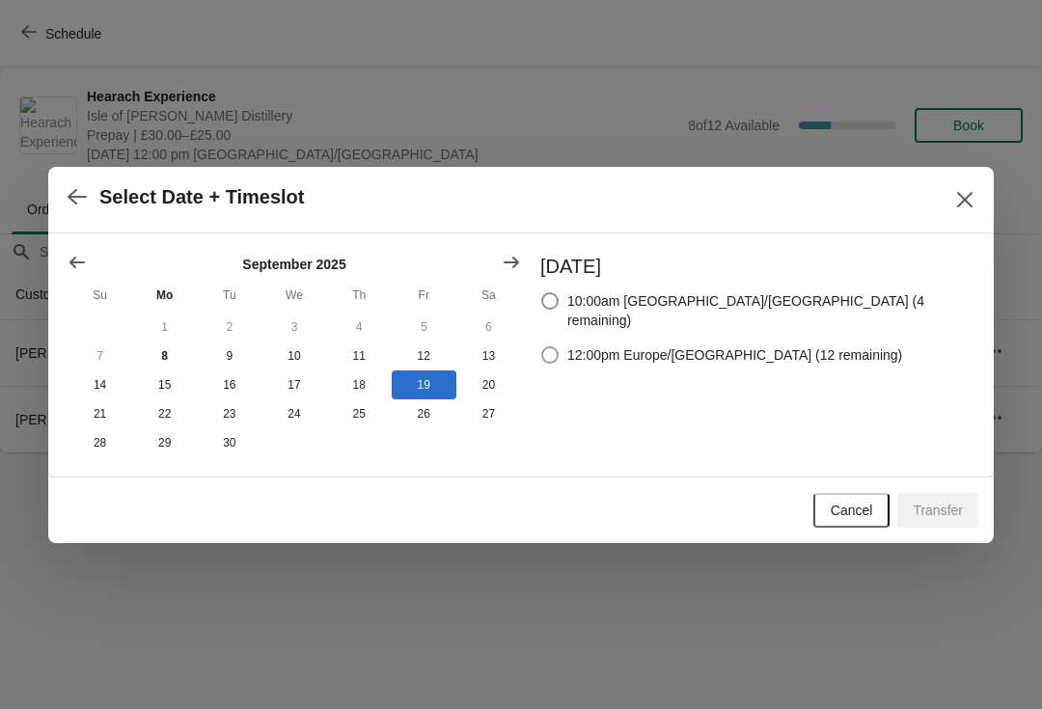
click at [559, 346] on span at bounding box center [549, 354] width 17 height 17
click at [542, 346] on input "12:00pm Europe/[GEOGRAPHIC_DATA] (12 remaining)" at bounding box center [541, 346] width 1 height 1
radio input "true"
click at [961, 515] on span "Transfer" at bounding box center [938, 510] width 50 height 15
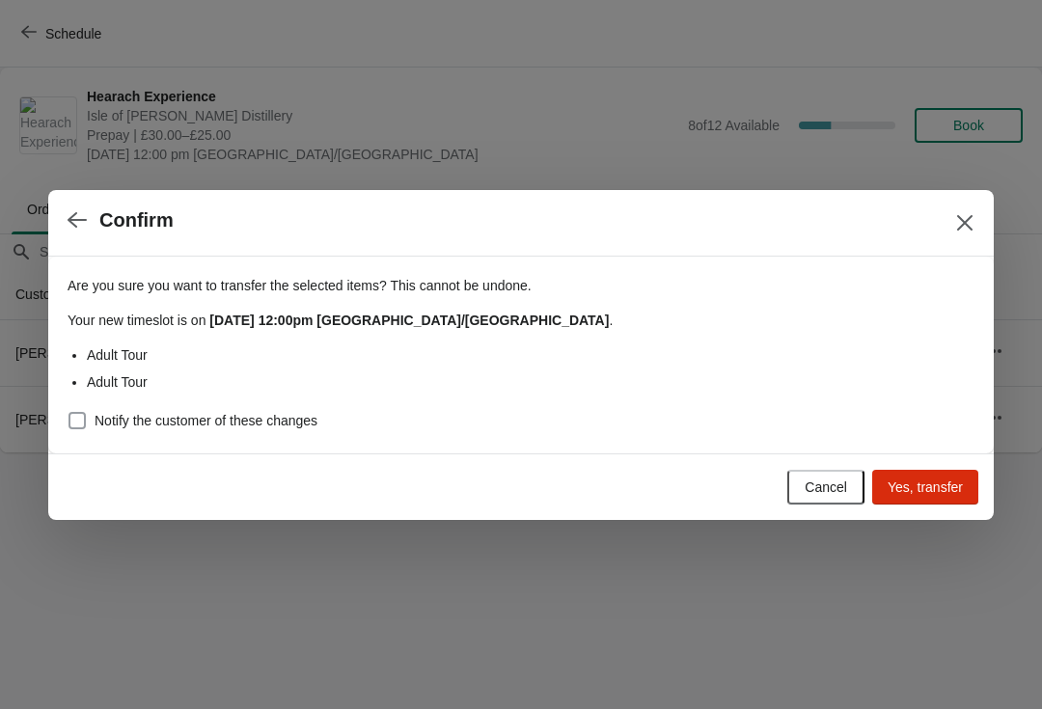
click at [85, 411] on span at bounding box center [77, 420] width 19 height 19
click at [69, 412] on input "Notify the customer of these changes" at bounding box center [69, 412] width 1 height 1
checkbox input "true"
click at [927, 496] on button "Yes, transfer" at bounding box center [925, 487] width 106 height 35
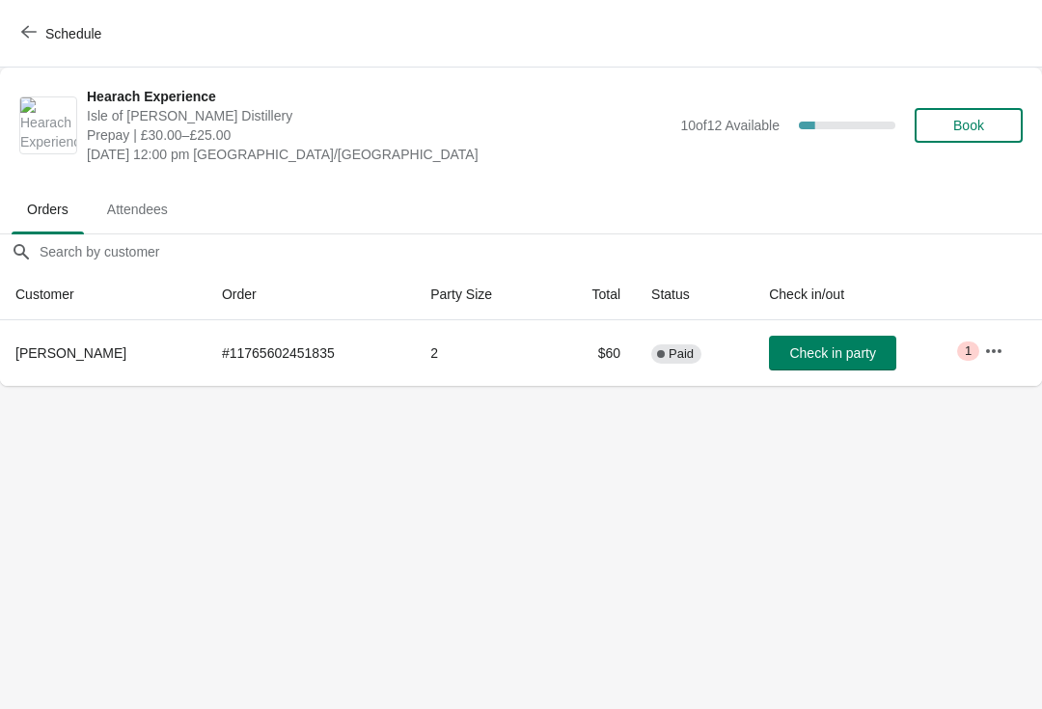
click at [43, 42] on button "Schedule" at bounding box center [63, 33] width 107 height 35
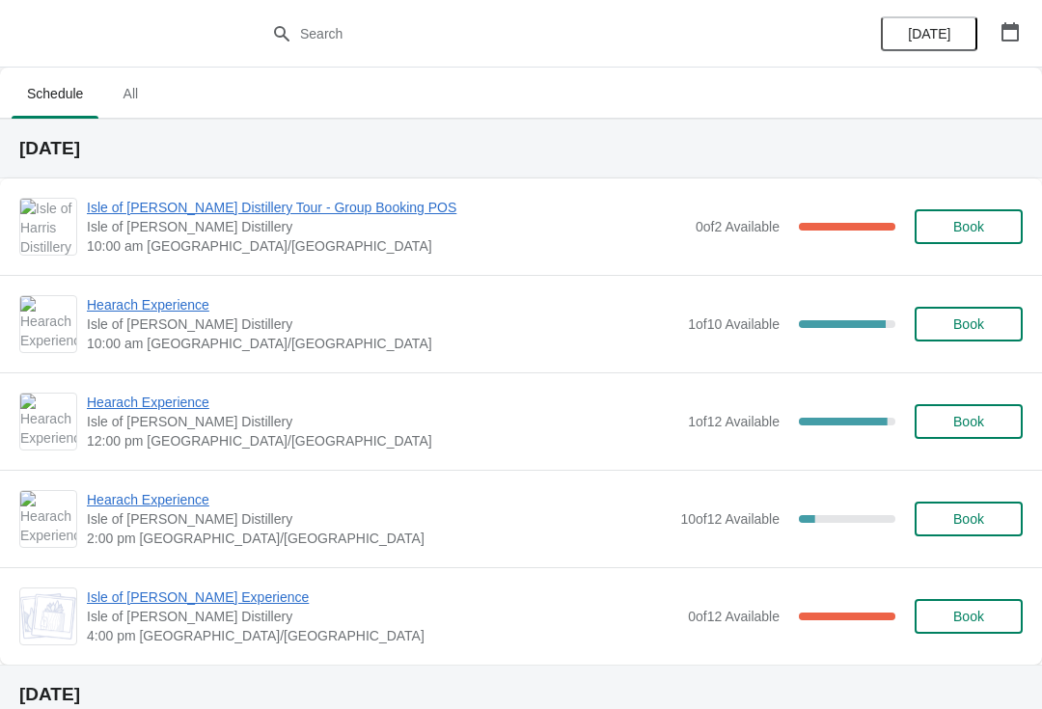
click at [146, 230] on span "Isle of [PERSON_NAME] Distillery" at bounding box center [386, 226] width 599 height 19
click at [321, 263] on div "Isle of Harris Distillery Tour - Group Booking POS Isle of Harris Distillery 10…" at bounding box center [521, 227] width 1042 height 97
click at [221, 216] on span "Isle of [PERSON_NAME] Distillery Tour - Group Booking POS" at bounding box center [386, 207] width 599 height 19
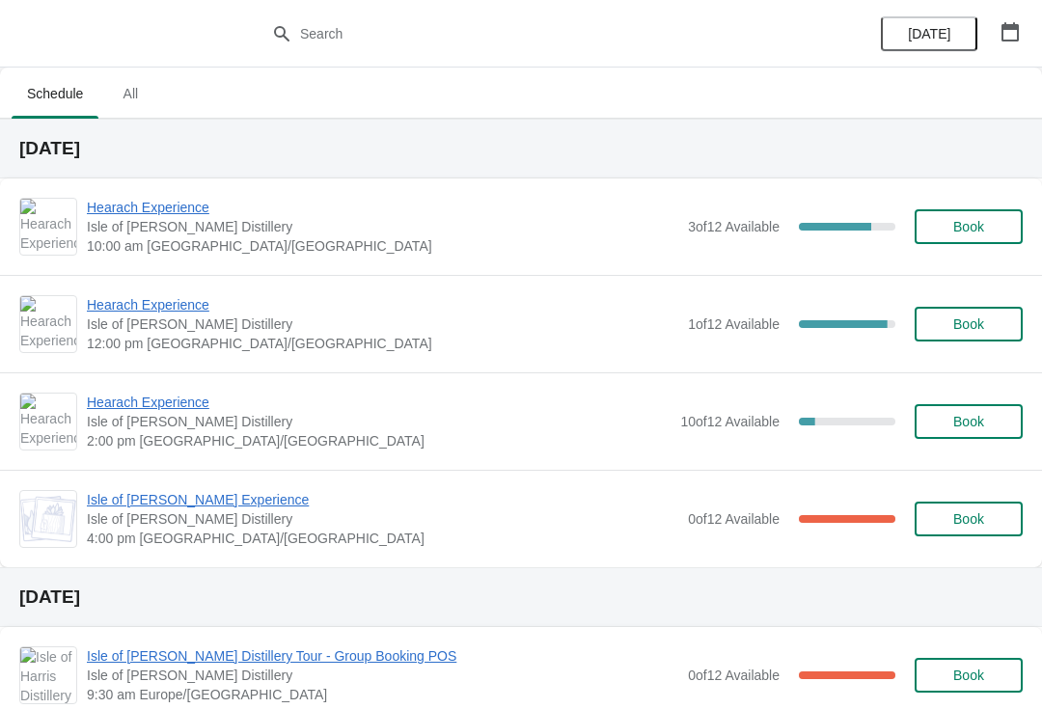
click at [1005, 18] on button "button" at bounding box center [1010, 31] width 35 height 35
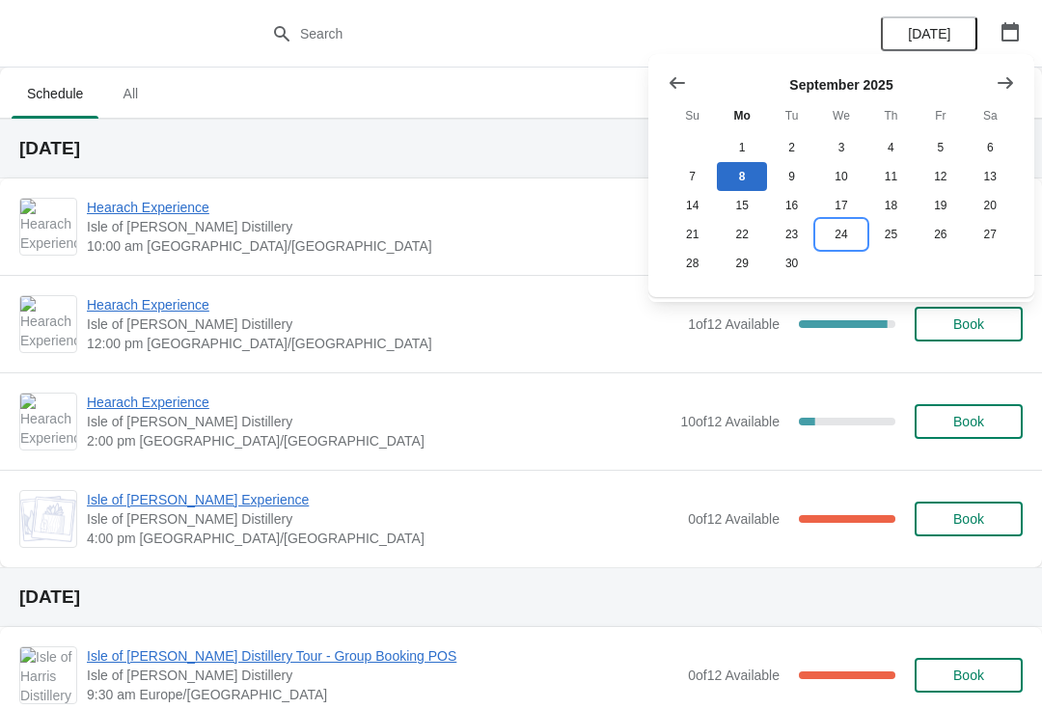
click at [851, 237] on button "24" at bounding box center [840, 234] width 49 height 29
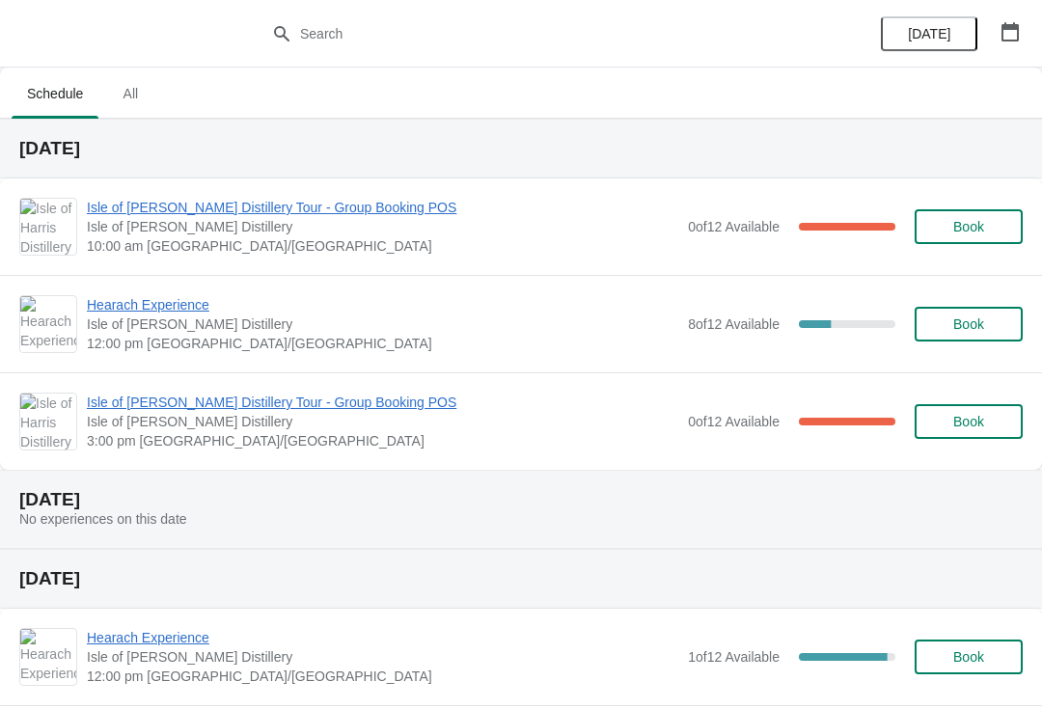
click at [130, 309] on span "Hearach Experience" at bounding box center [383, 304] width 592 height 19
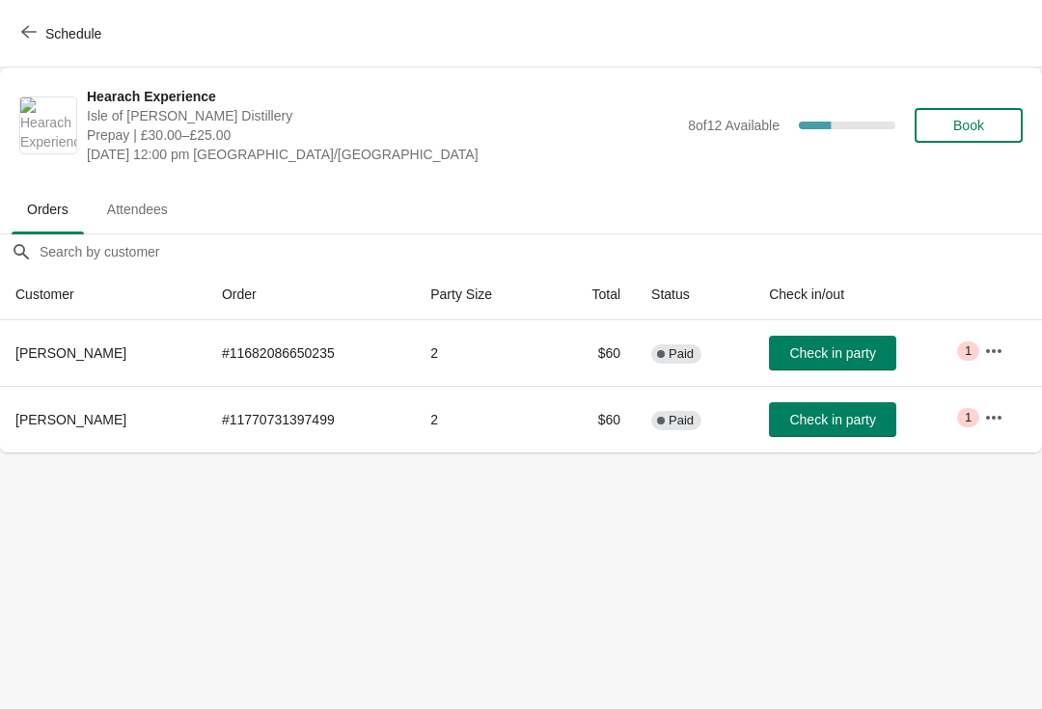
click at [30, 26] on icon "button" at bounding box center [28, 31] width 15 height 15
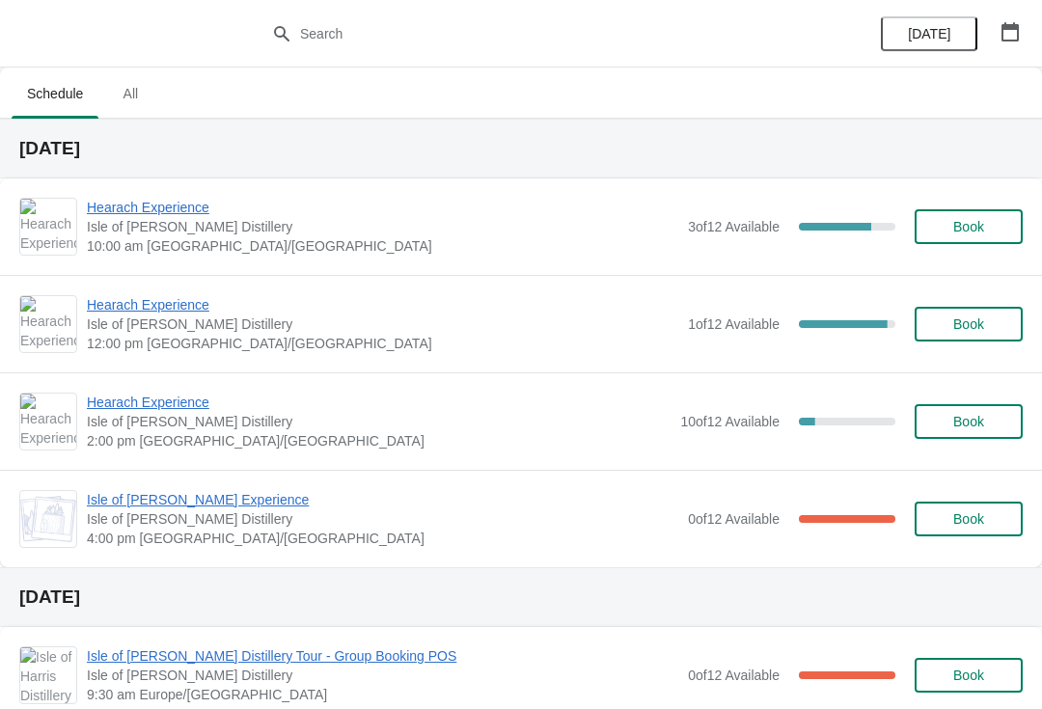
click at [1012, 39] on icon "button" at bounding box center [1010, 31] width 19 height 19
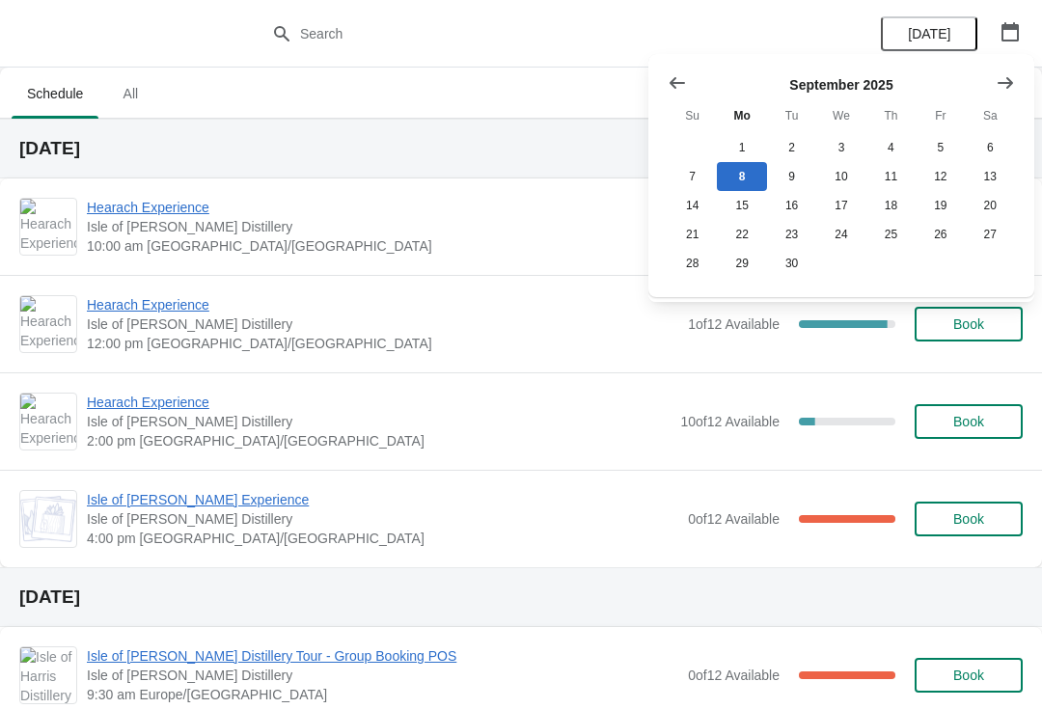
click at [1003, 75] on icon "Show next month, October 2025" at bounding box center [1005, 82] width 19 height 19
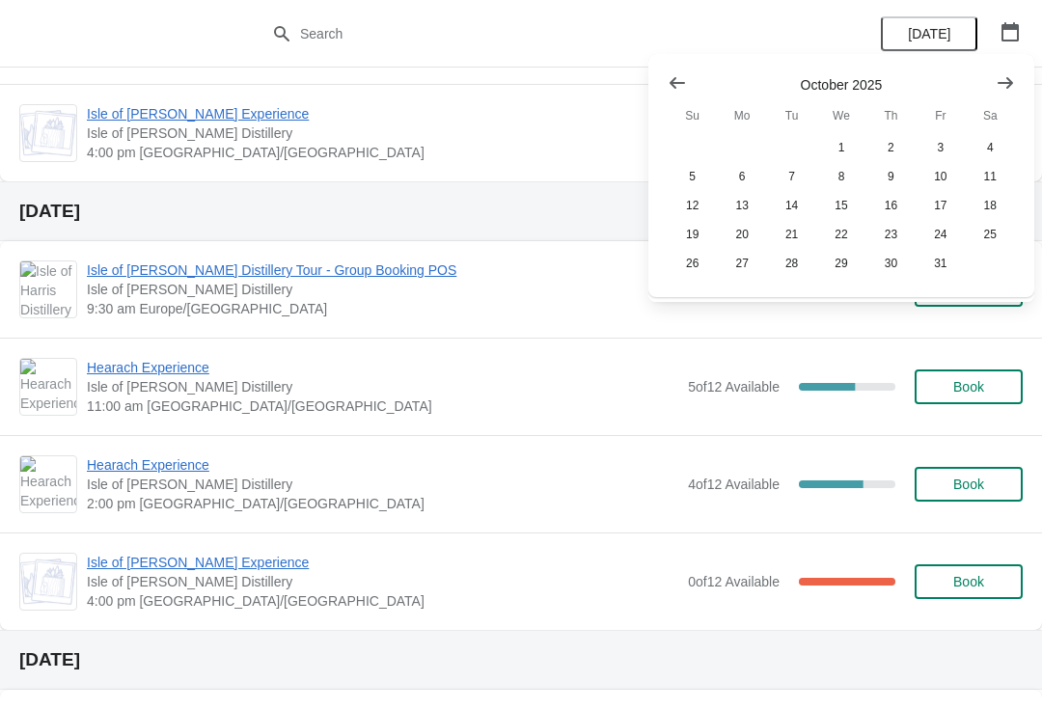
scroll to position [387, 0]
click at [1016, 40] on icon "button" at bounding box center [1010, 31] width 17 height 19
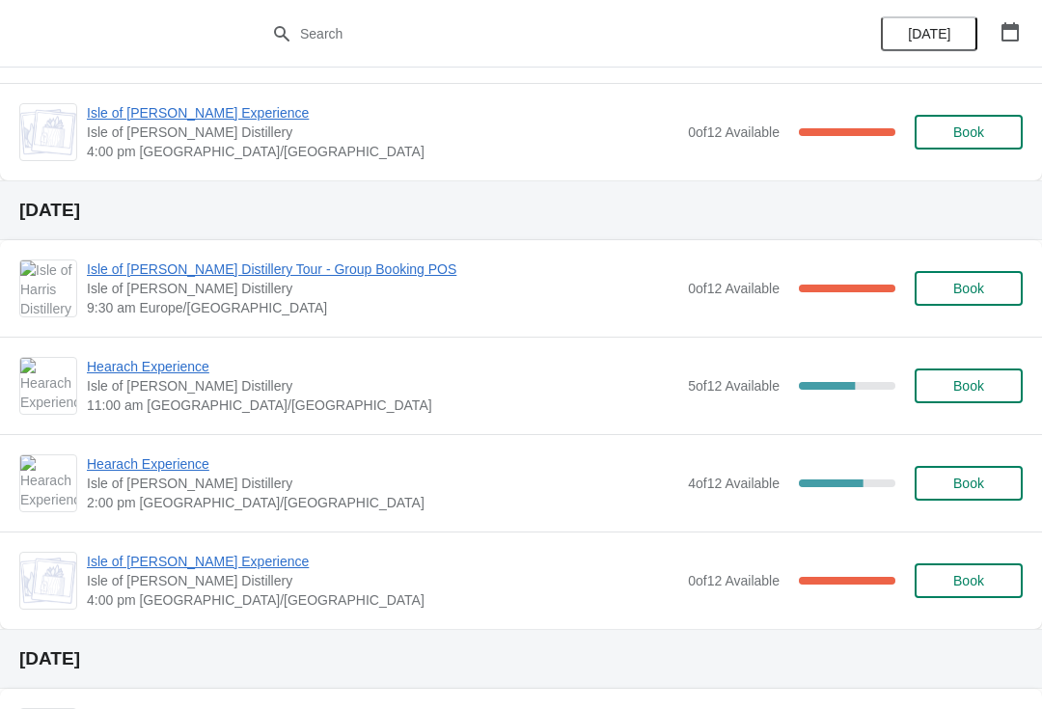
click at [1025, 22] on button "button" at bounding box center [1010, 31] width 35 height 35
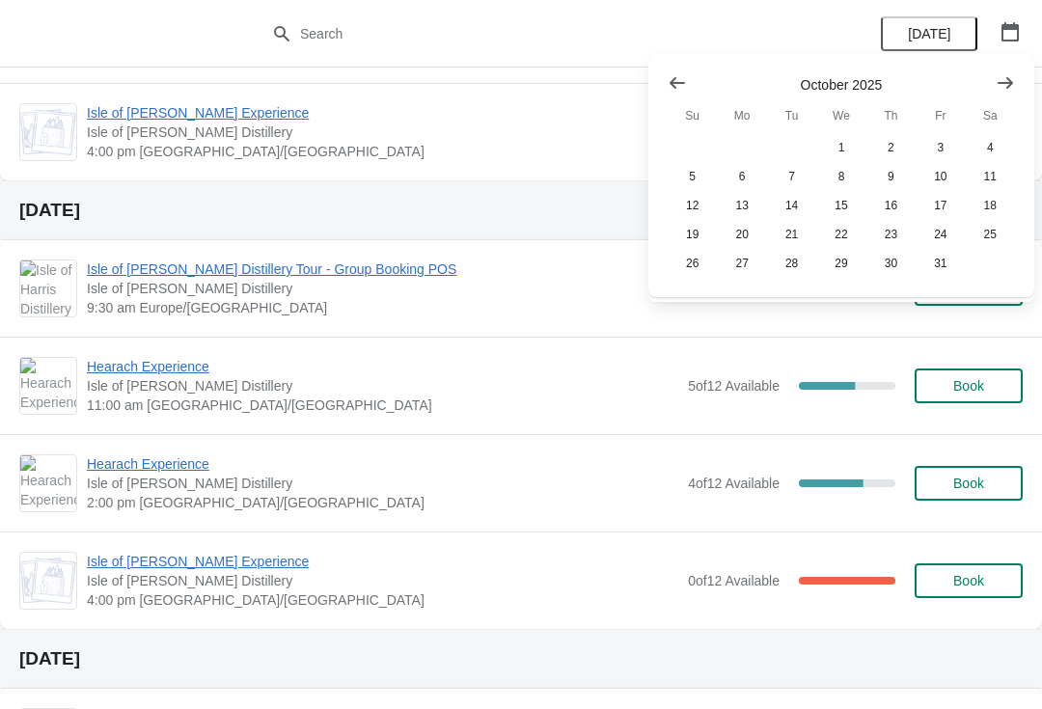
click at [666, 76] on button "Show previous month, September 2025" at bounding box center [677, 83] width 35 height 35
click at [840, 234] on button "24" at bounding box center [840, 234] width 49 height 29
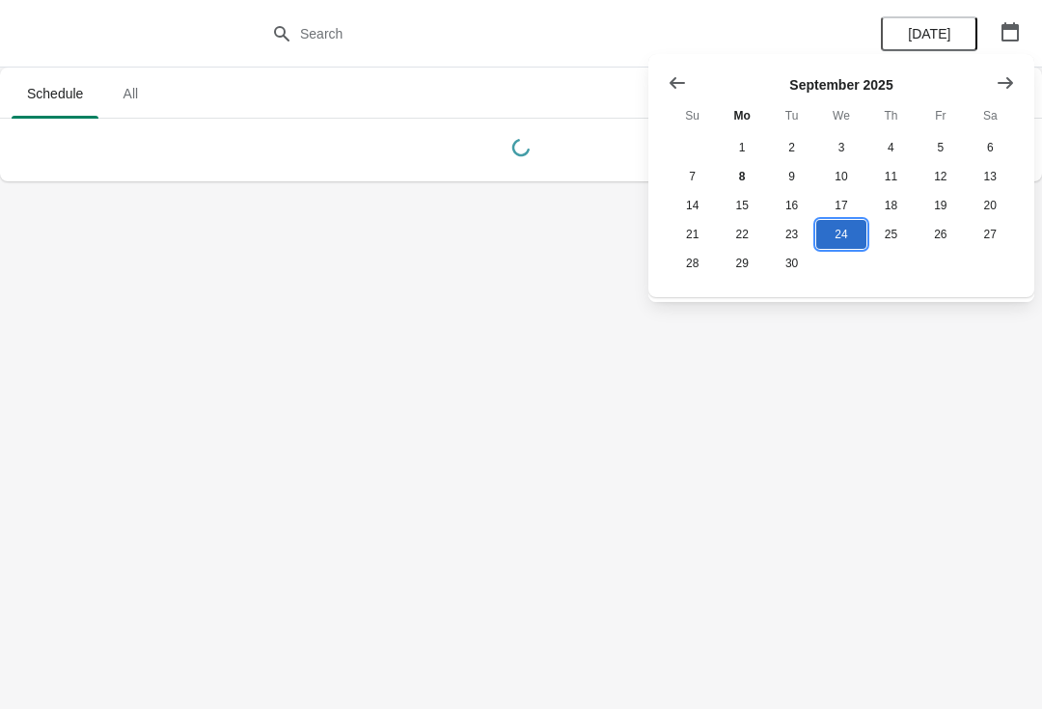
scroll to position [0, 0]
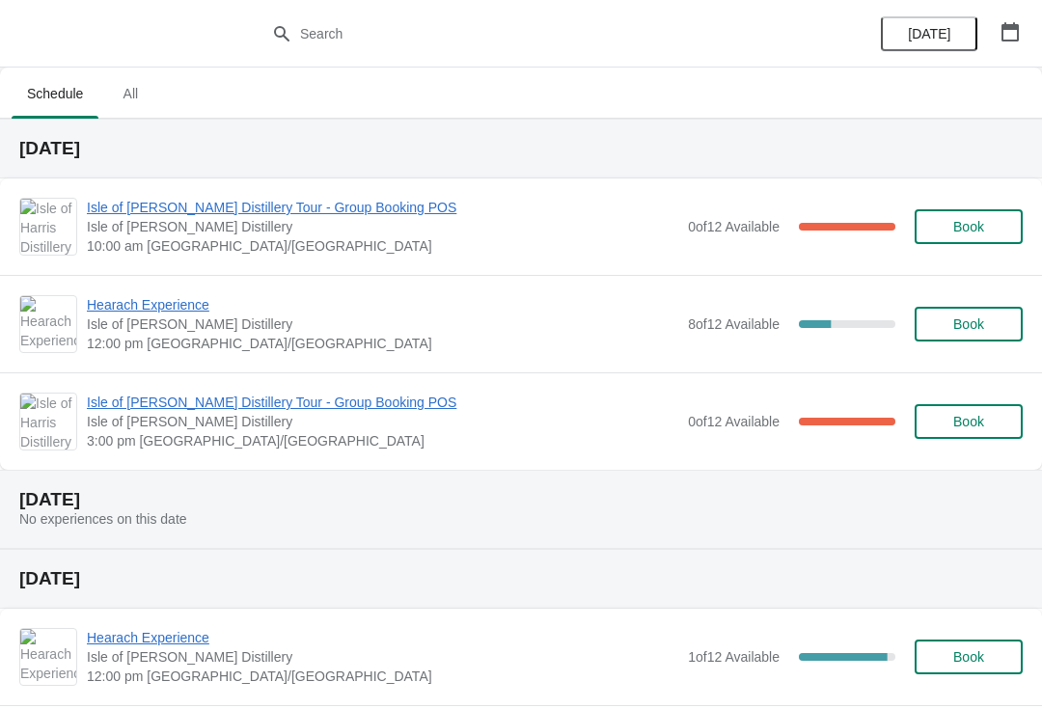
click at [977, 333] on button "Book" at bounding box center [969, 324] width 108 height 35
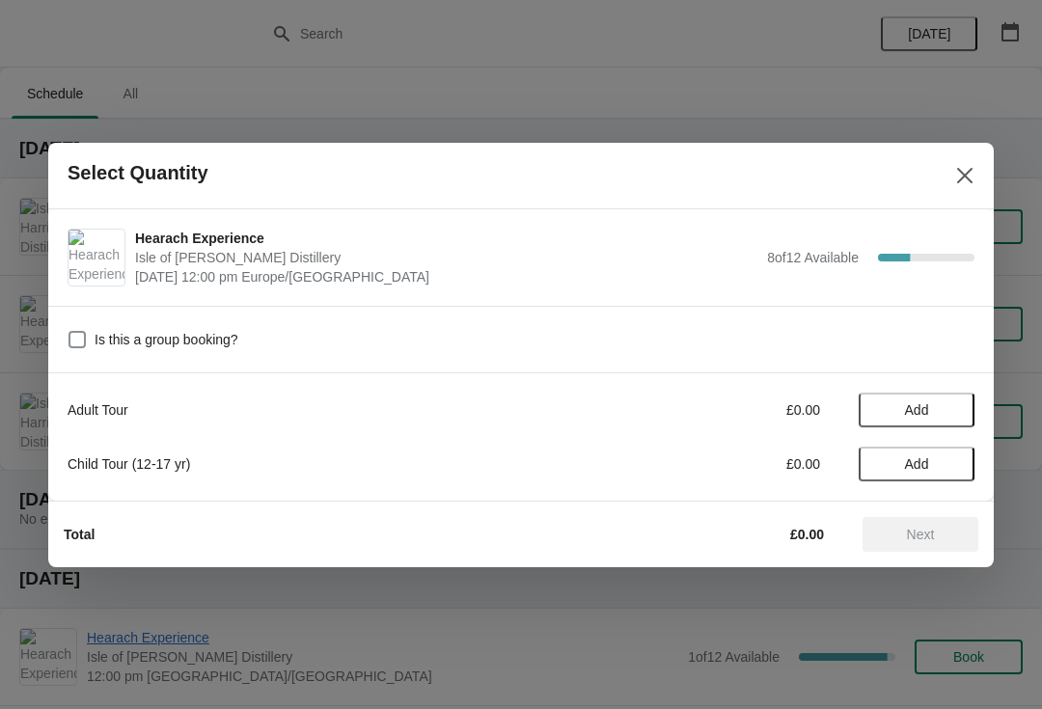
click at [938, 407] on span "Add" at bounding box center [916, 409] width 81 height 15
click at [941, 412] on icon at bounding box center [950, 410] width 20 height 20
click at [929, 534] on span "Next" at bounding box center [921, 534] width 28 height 15
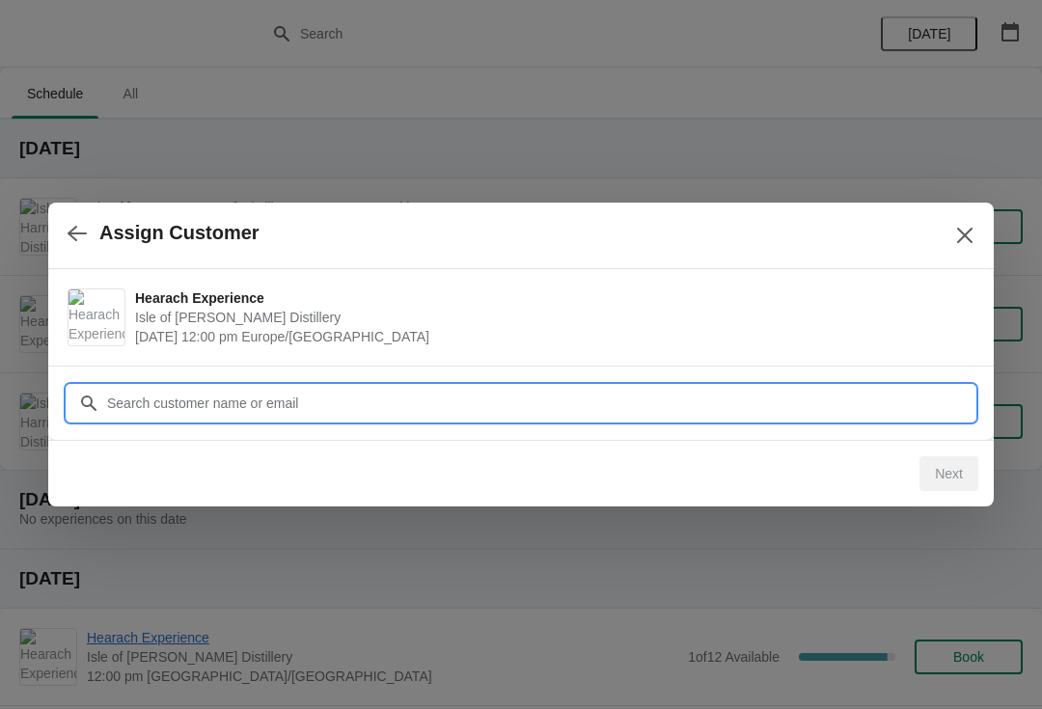
click at [382, 397] on input "Customer" at bounding box center [540, 403] width 869 height 35
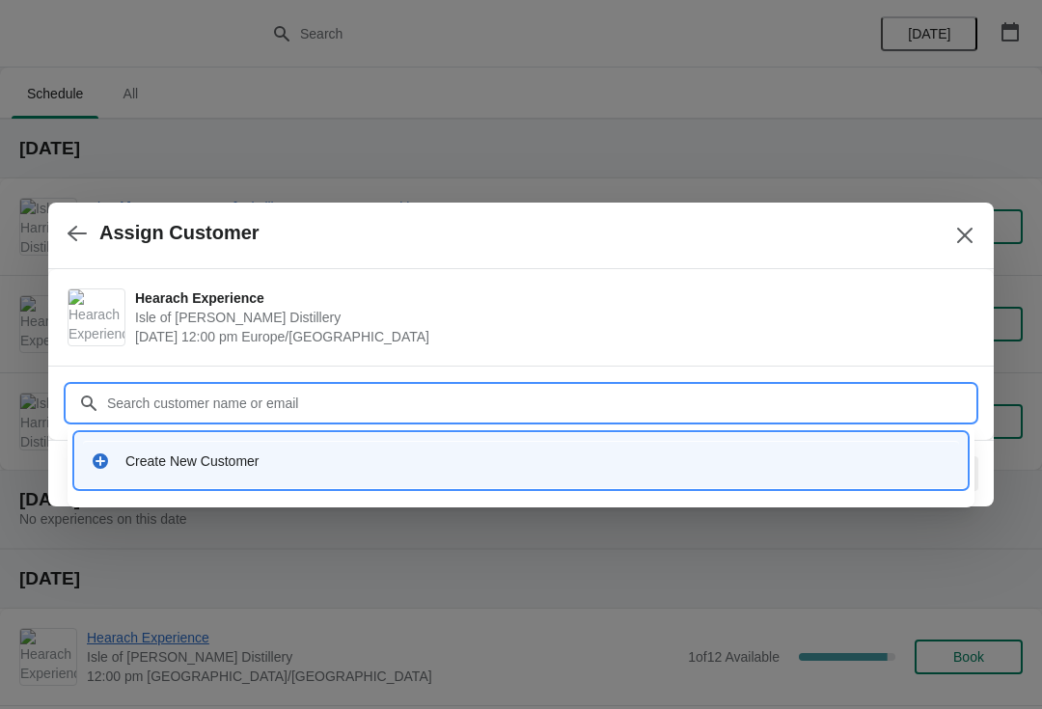
click at [221, 470] on div "Create New Customer" at bounding box center [538, 461] width 826 height 19
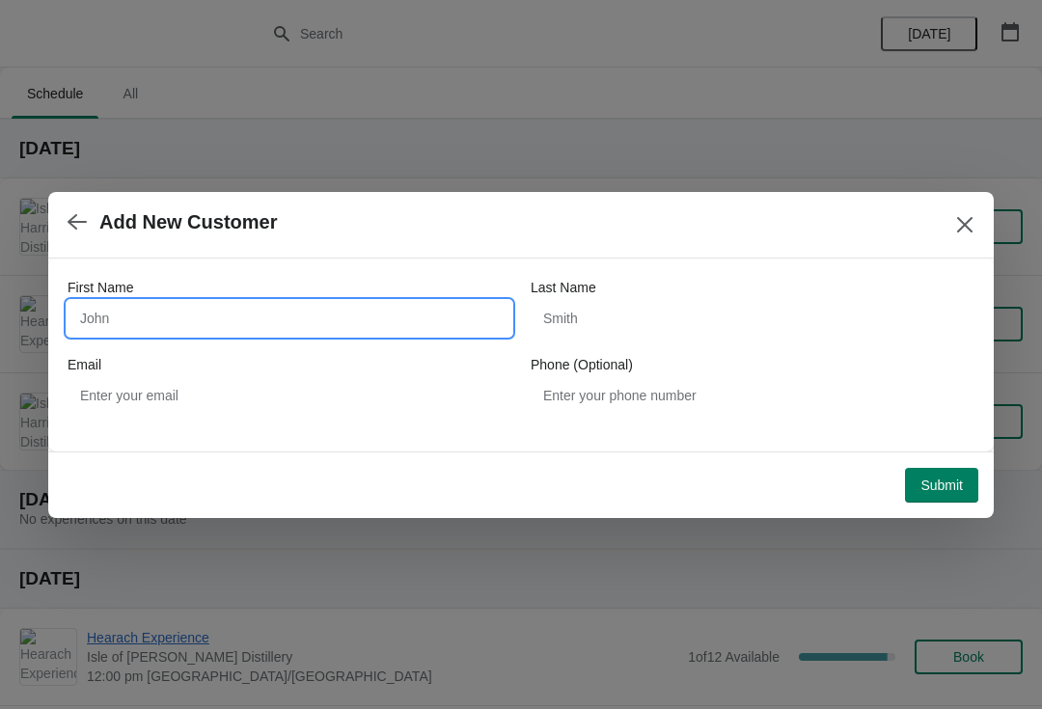
click at [143, 324] on input "First Name" at bounding box center [290, 318] width 444 height 35
type input "Nic"
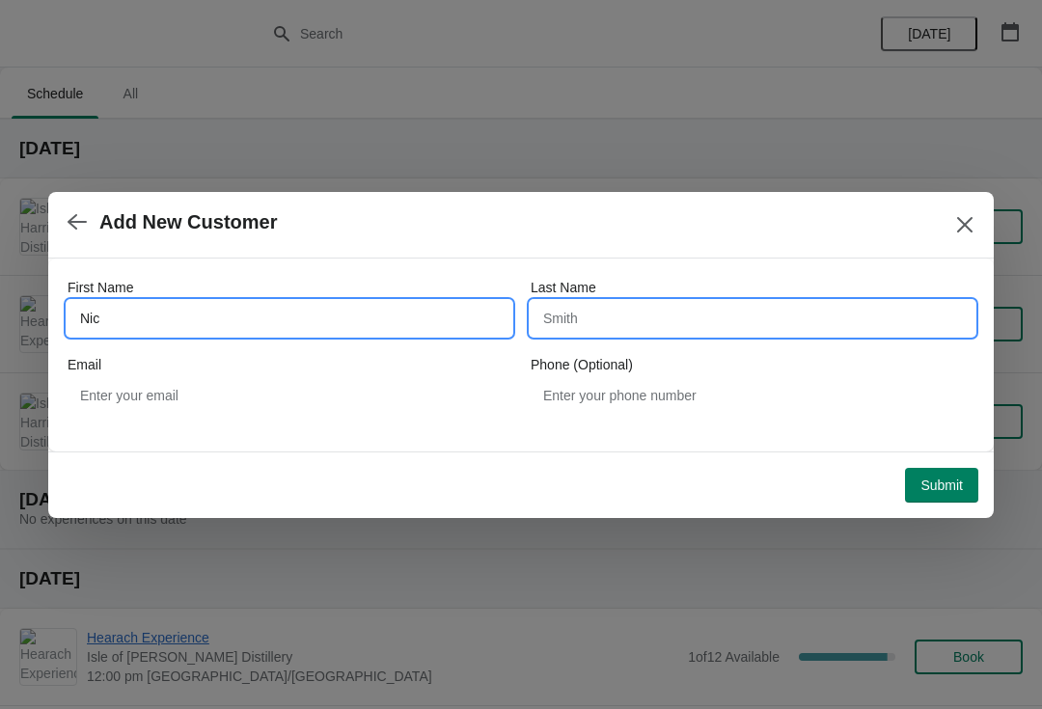
click at [629, 309] on input "Last Name" at bounding box center [753, 318] width 444 height 35
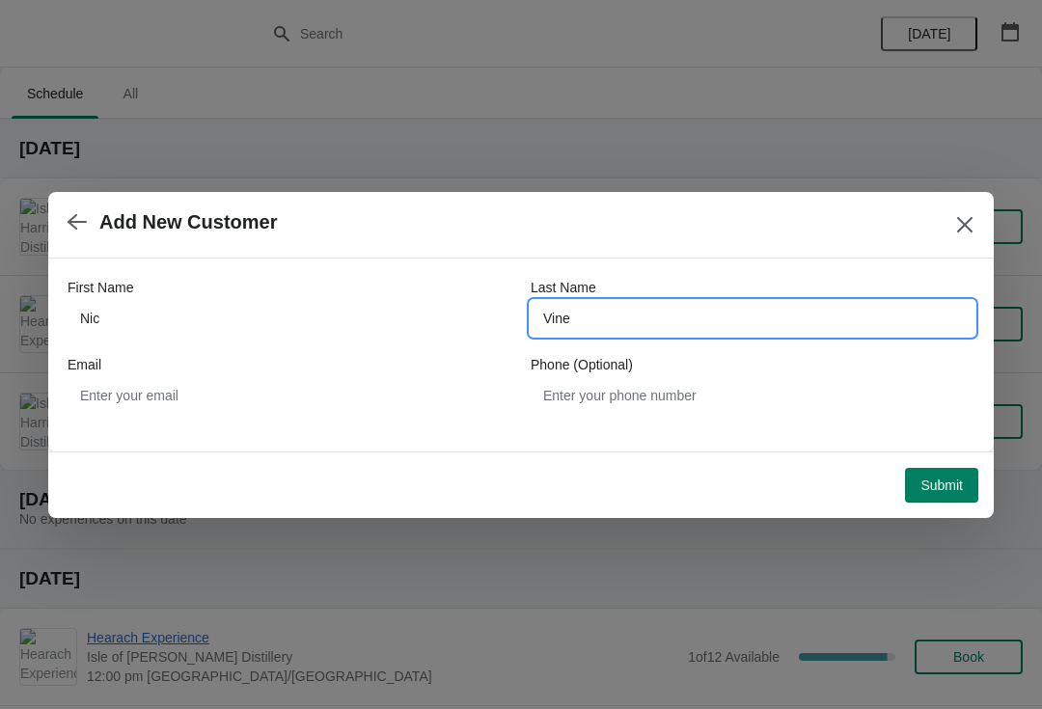
type input "Vine"
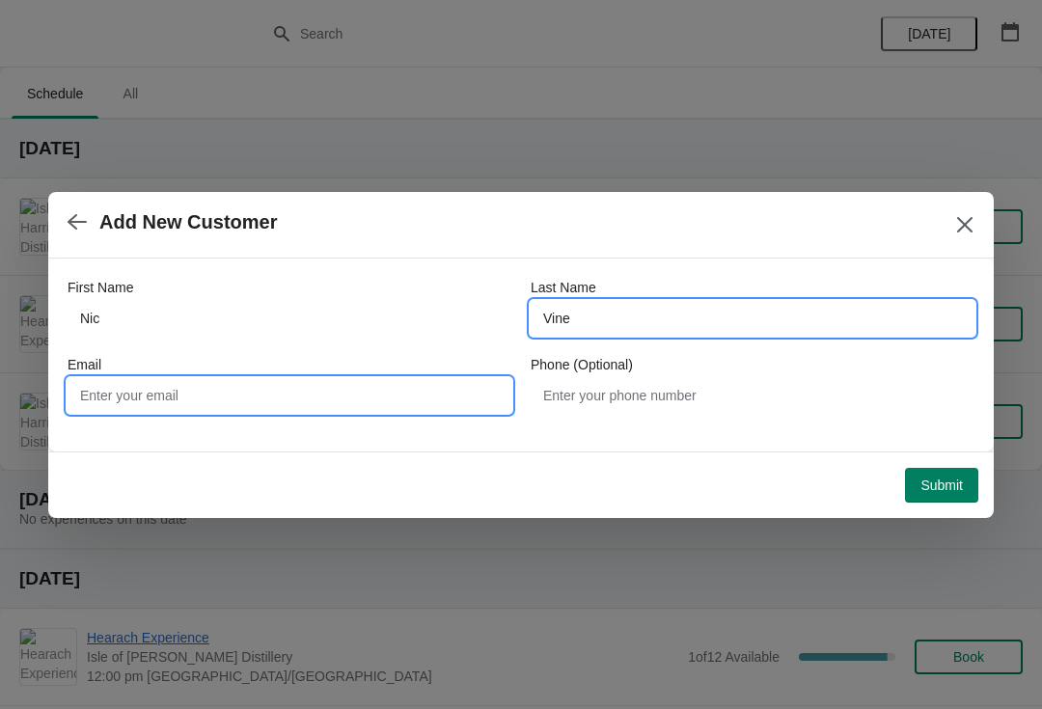
click at [209, 387] on input "Email" at bounding box center [290, 395] width 444 height 35
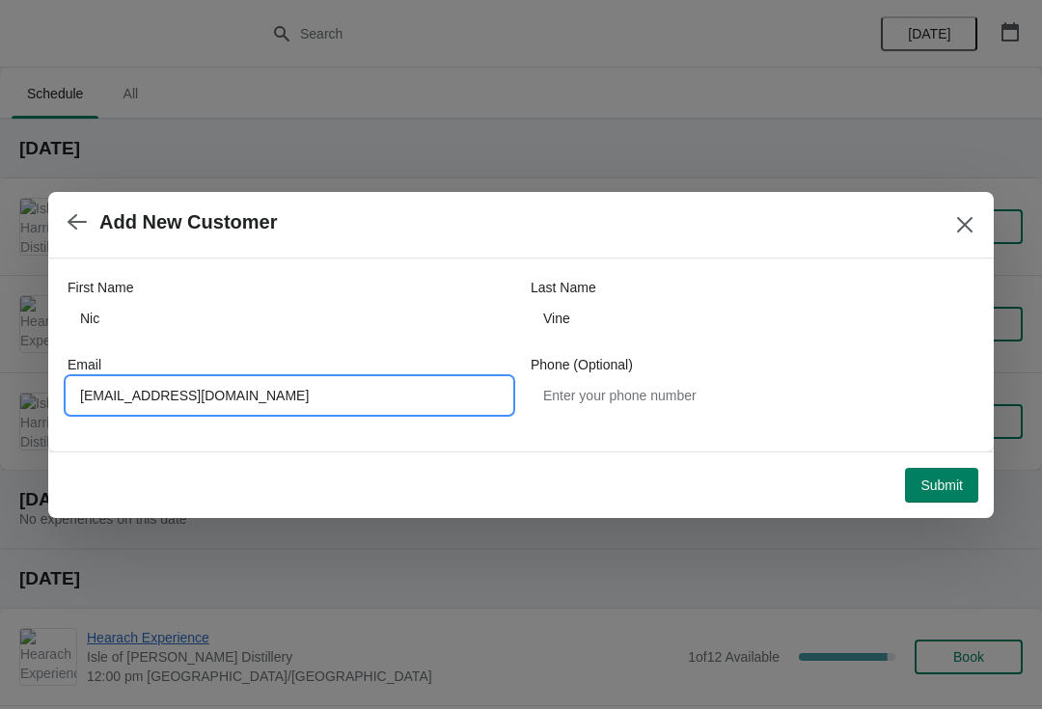
type input "nic@nicvine.com"
click at [951, 500] on button "Submit" at bounding box center [941, 485] width 73 height 35
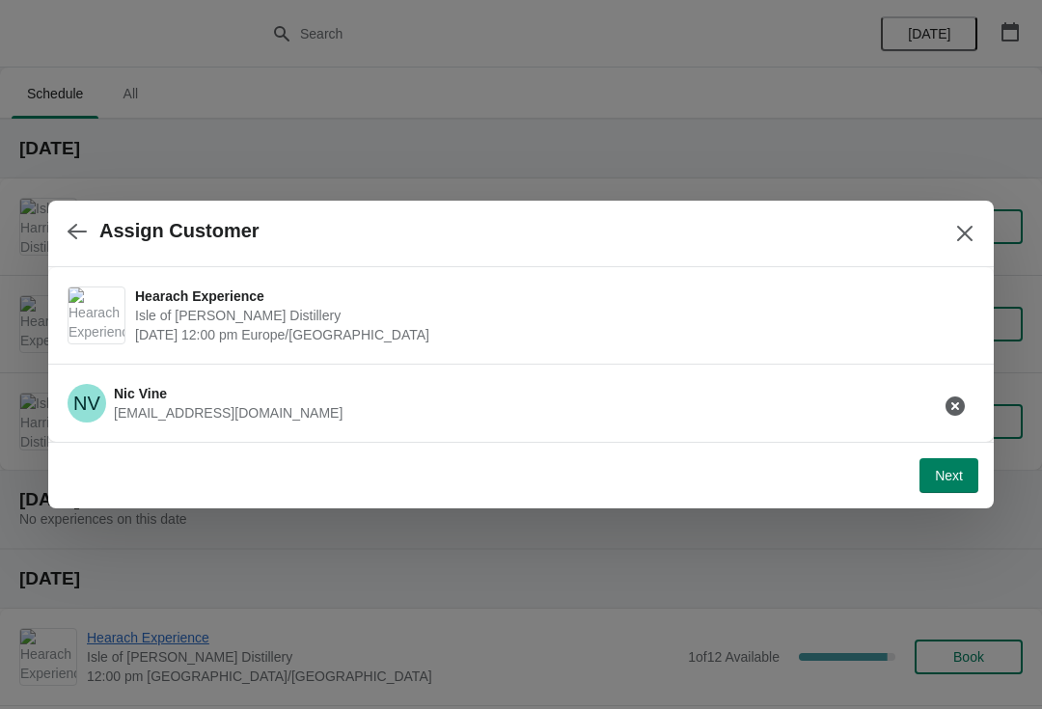
click at [956, 484] on span "Next" at bounding box center [949, 475] width 28 height 15
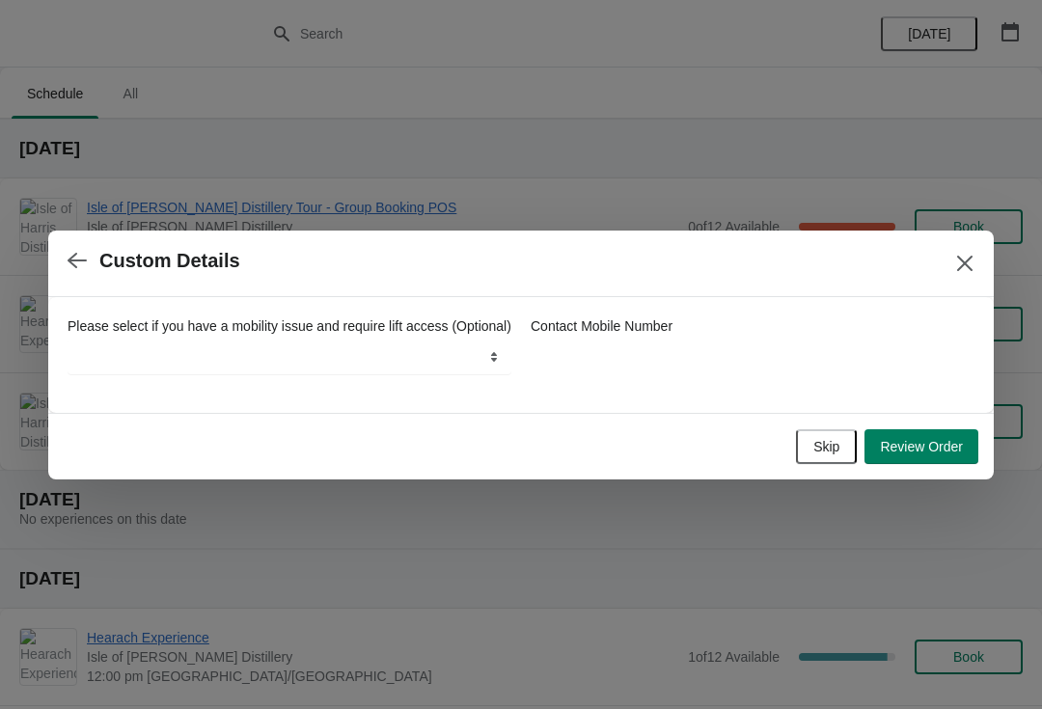
click at [933, 455] on span "Review Order" at bounding box center [921, 446] width 83 height 15
